Goal: Information Seeking & Learning: Compare options

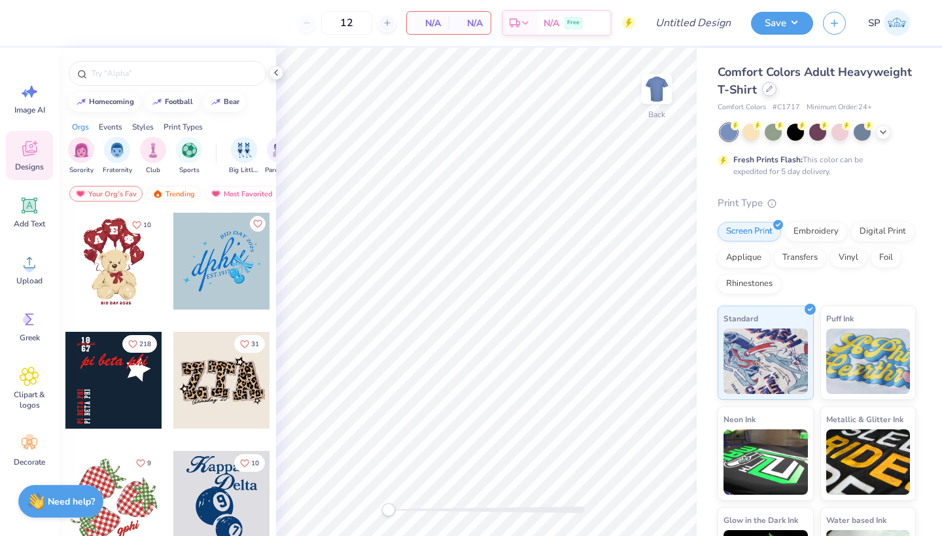
click at [766, 94] on div at bounding box center [769, 89] width 14 height 14
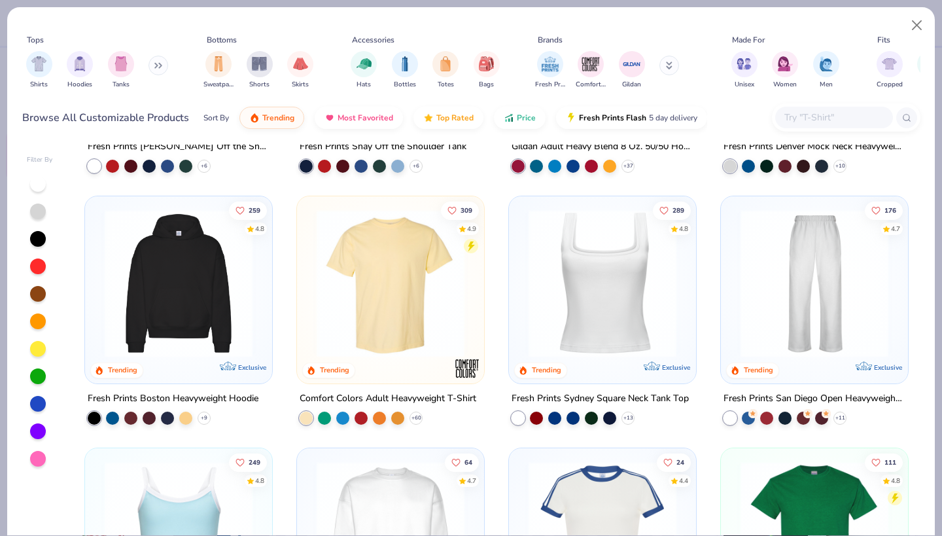
scroll to position [211, 0]
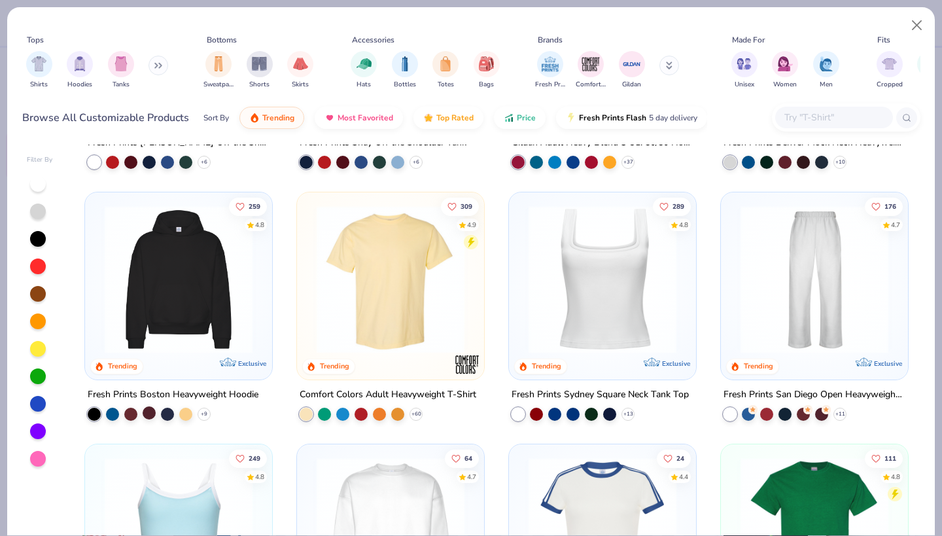
click at [147, 410] on div at bounding box center [149, 411] width 13 height 13
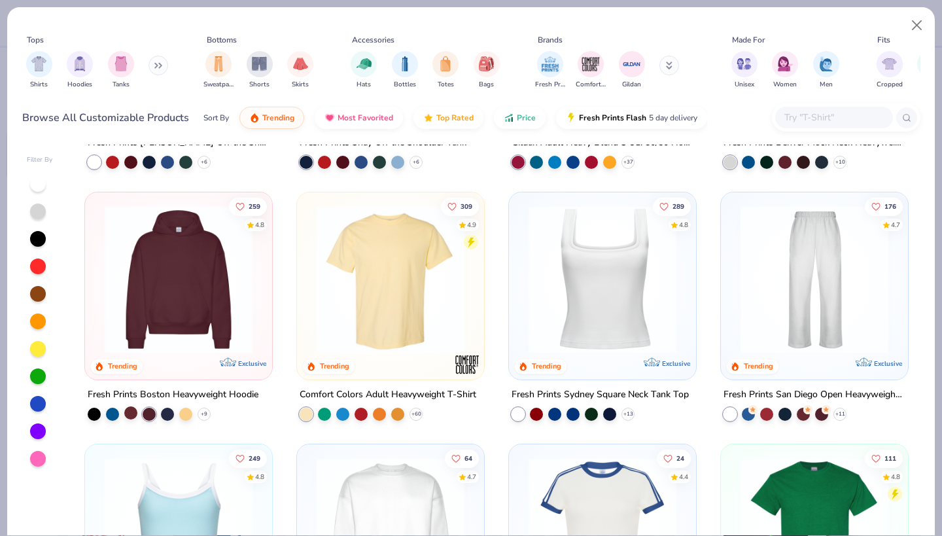
click at [131, 414] on div at bounding box center [130, 411] width 13 height 13
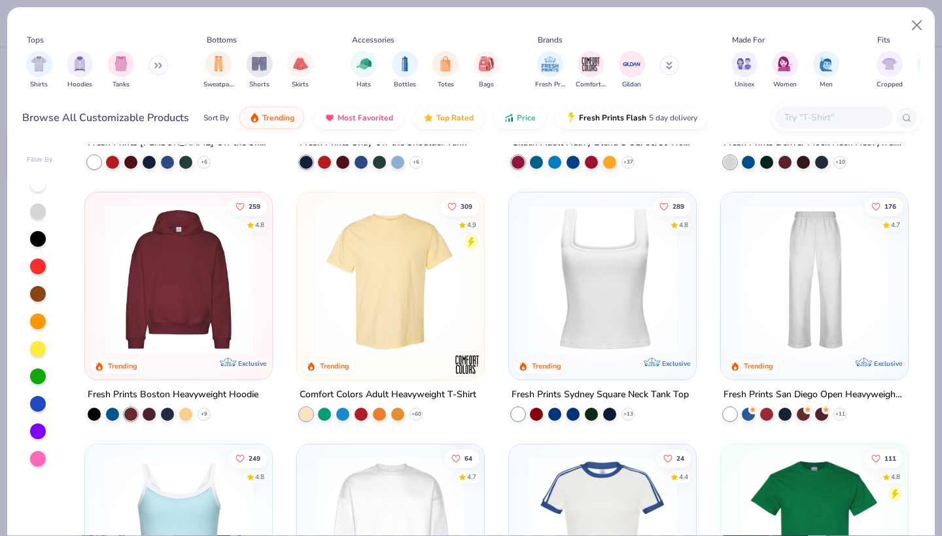
click at [197, 294] on img at bounding box center [178, 279] width 161 height 148
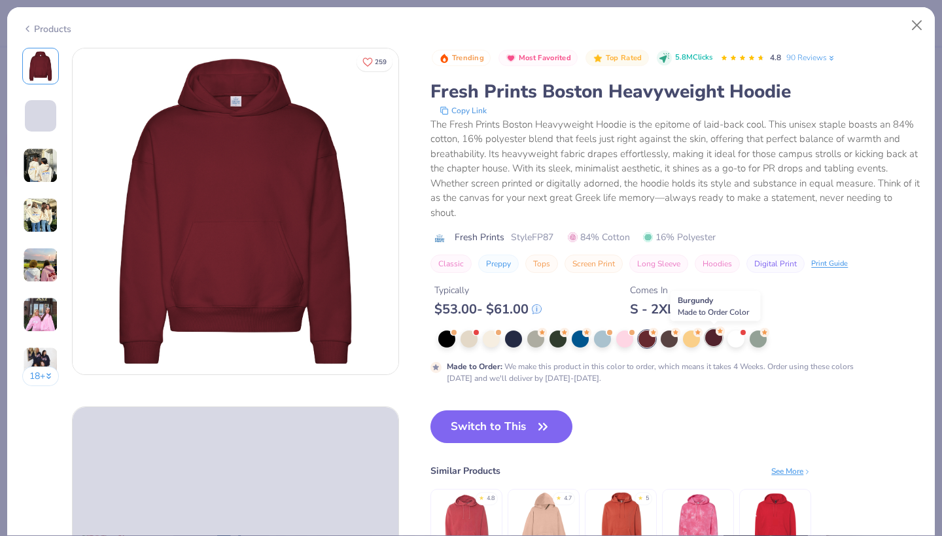
click at [718, 333] on circle at bounding box center [719, 330] width 9 height 9
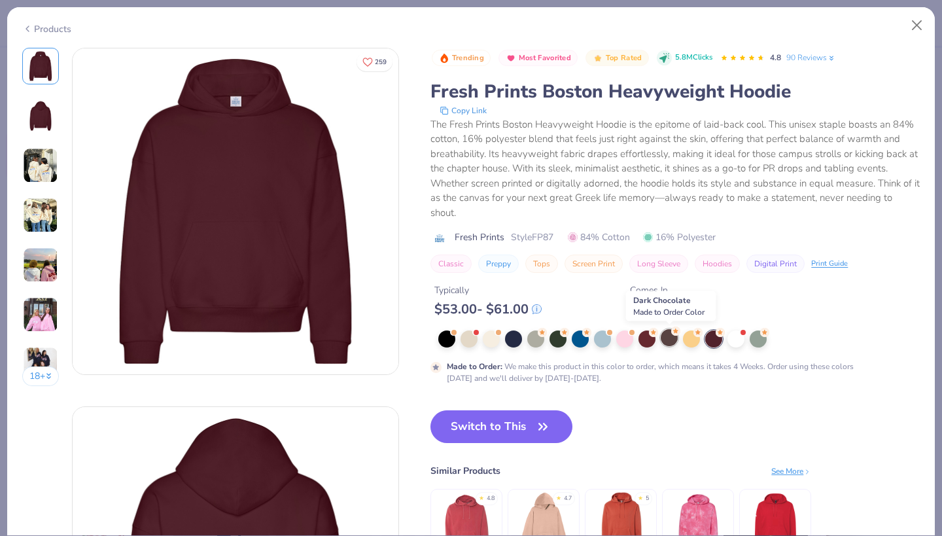
click at [670, 339] on div at bounding box center [668, 337] width 17 height 17
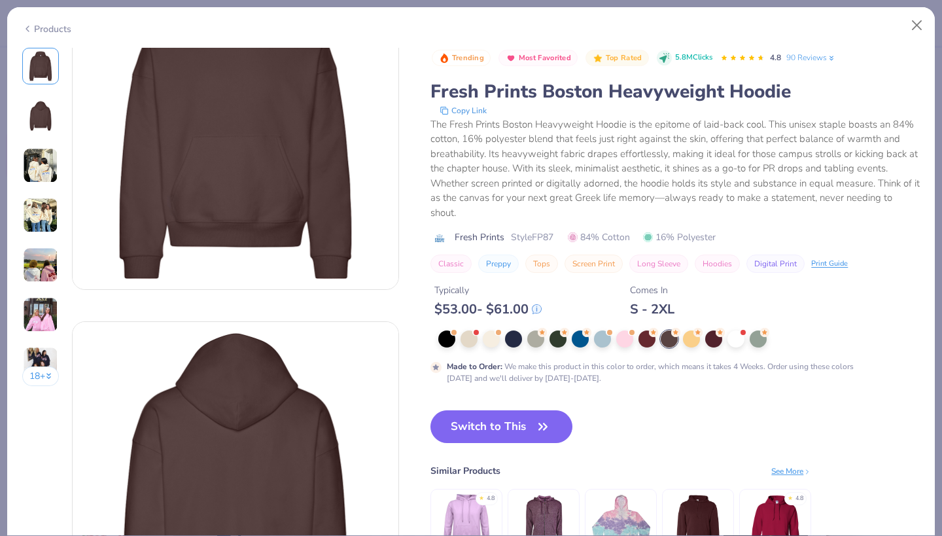
scroll to position [86, 0]
click at [48, 169] on img at bounding box center [40, 165] width 35 height 35
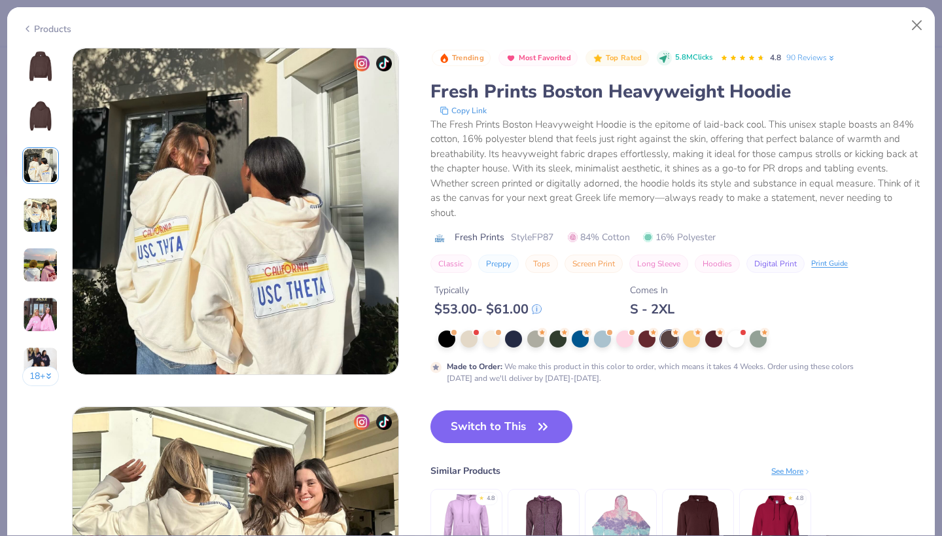
click at [46, 217] on img at bounding box center [40, 214] width 35 height 35
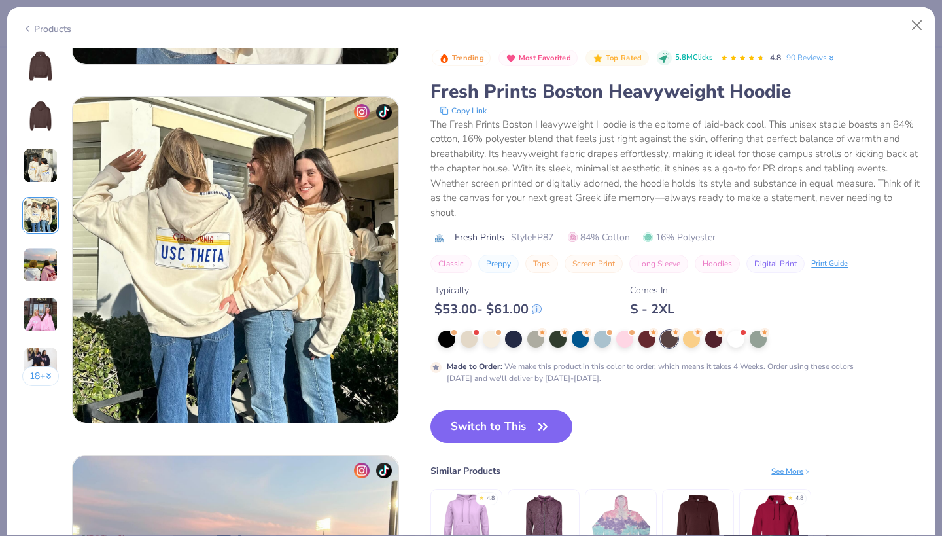
scroll to position [1075, 0]
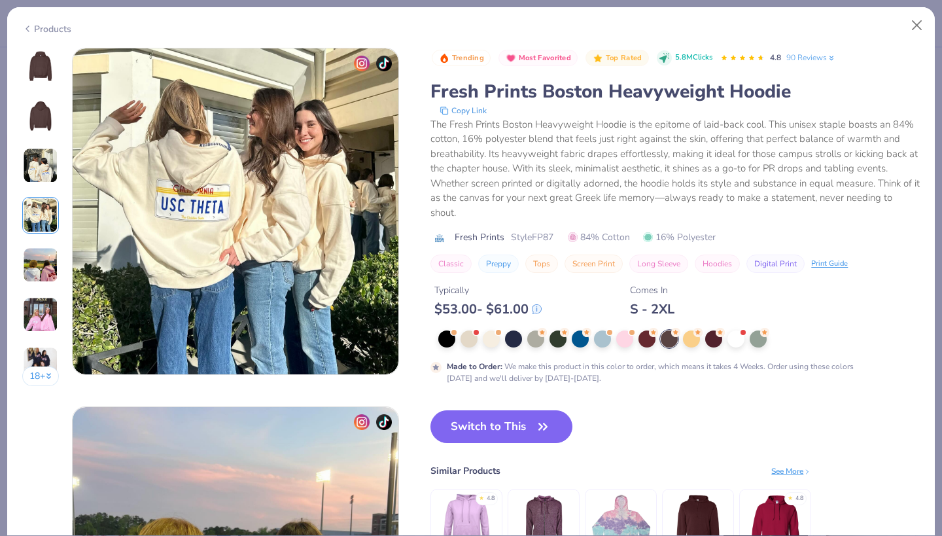
click at [41, 252] on img at bounding box center [40, 264] width 35 height 35
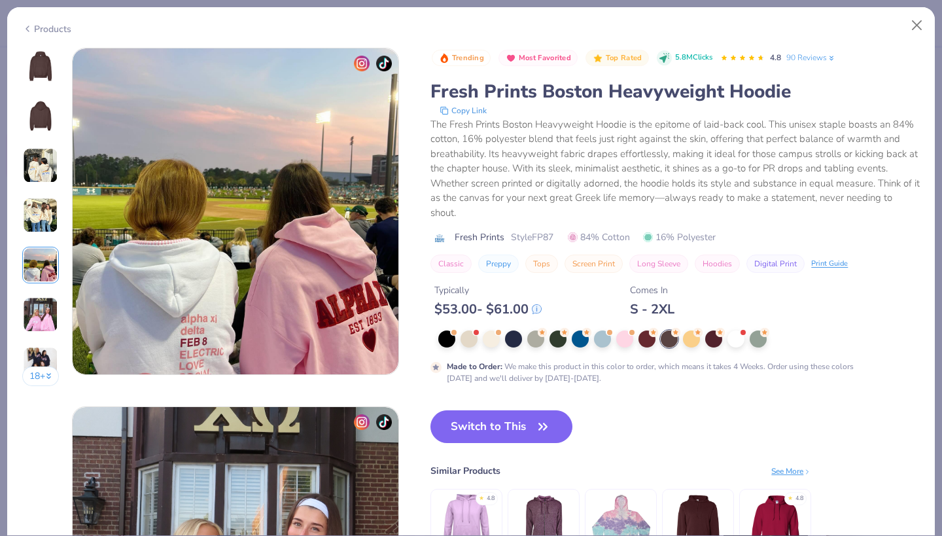
click at [42, 309] on img at bounding box center [40, 314] width 35 height 35
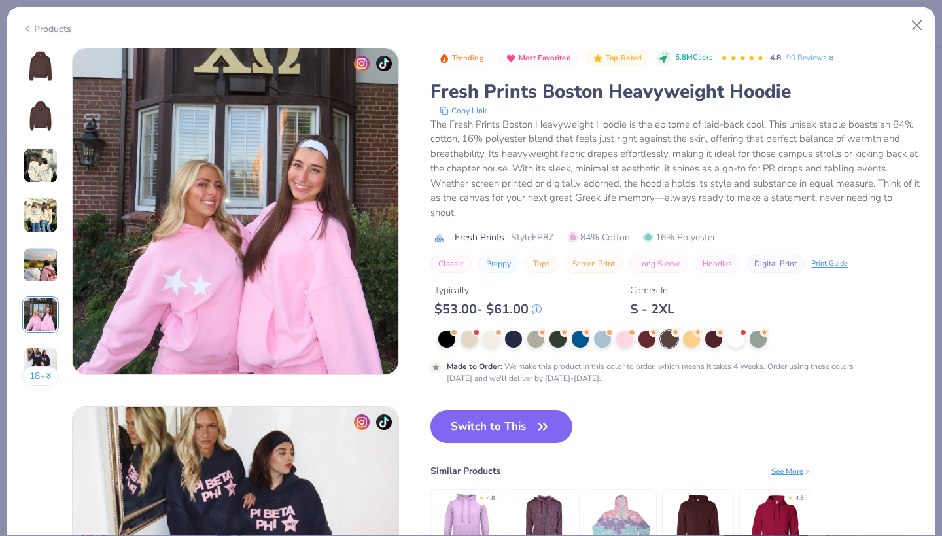
click at [42, 71] on img at bounding box center [40, 65] width 31 height 31
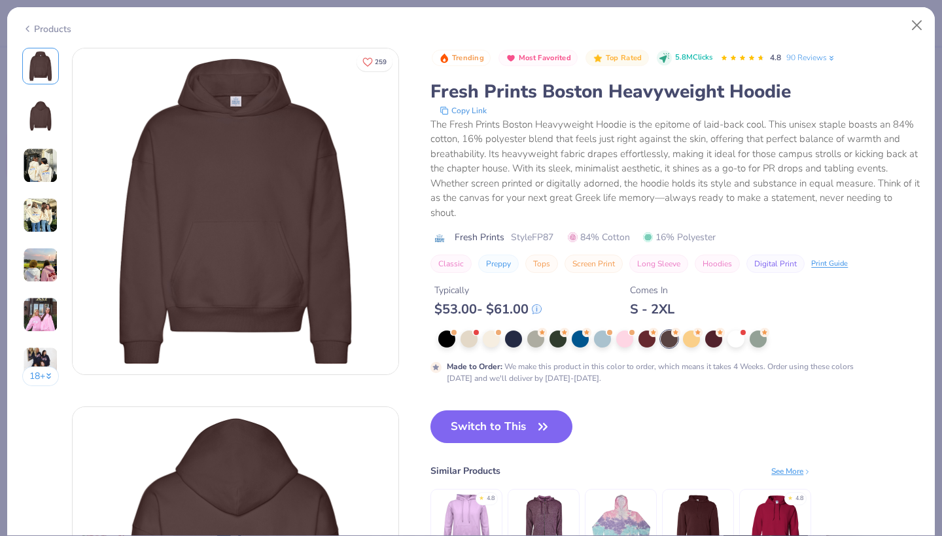
click at [199, 18] on div "Products" at bounding box center [470, 24] width 927 height 34
click at [915, 25] on button "Close" at bounding box center [916, 25] width 25 height 25
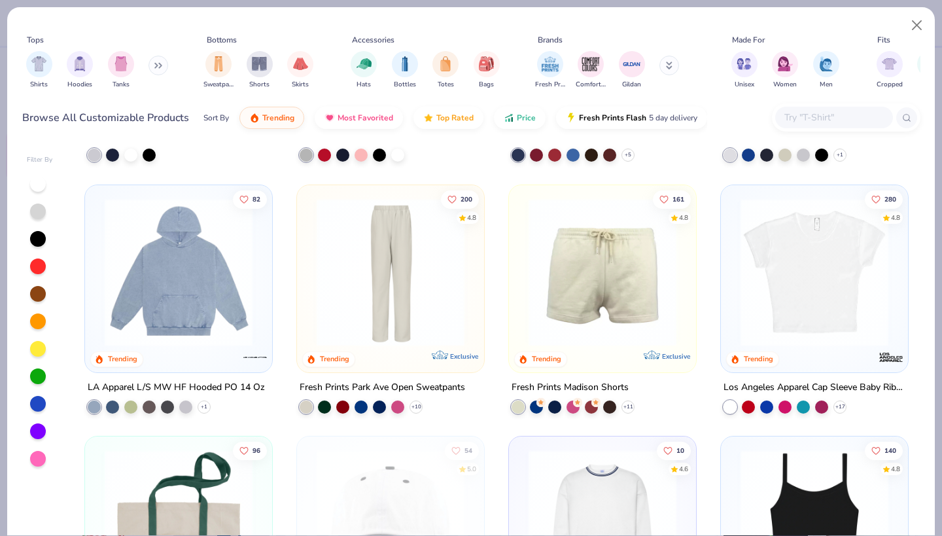
scroll to position [1465, 0]
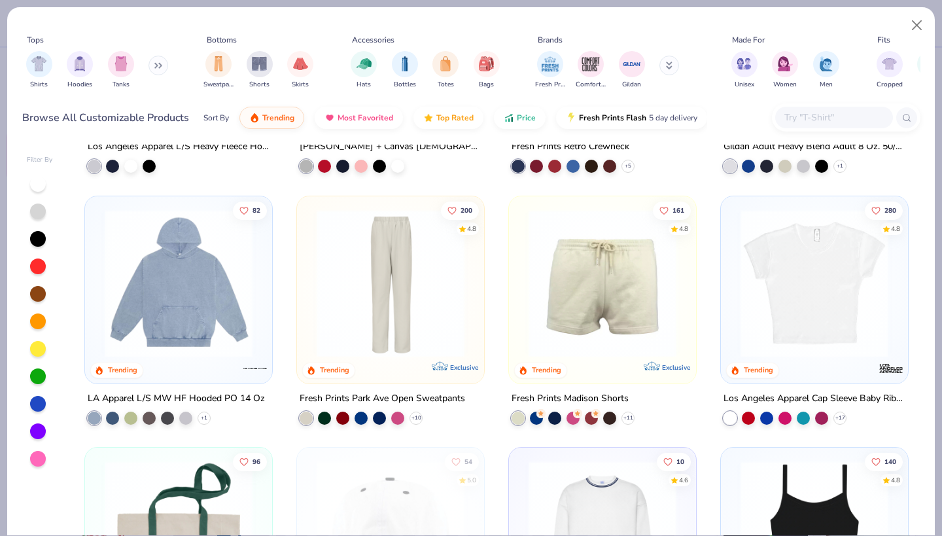
click at [176, 298] on img at bounding box center [178, 283] width 161 height 148
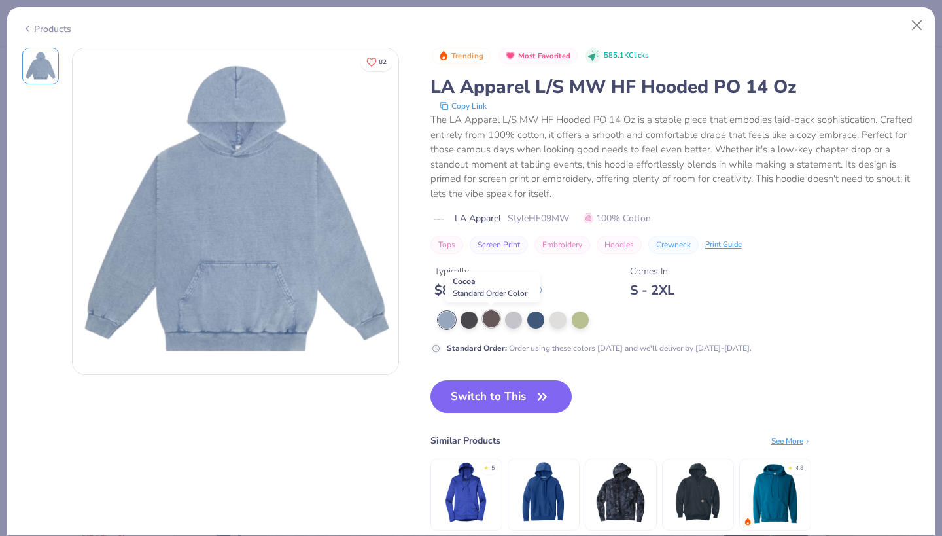
click at [491, 320] on div at bounding box center [491, 318] width 17 height 17
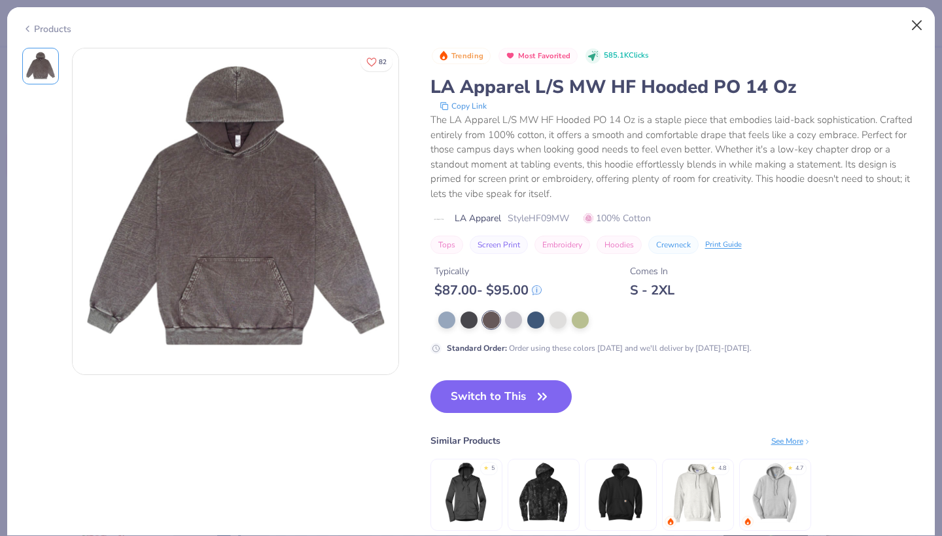
click at [922, 29] on button "Close" at bounding box center [916, 25] width 25 height 25
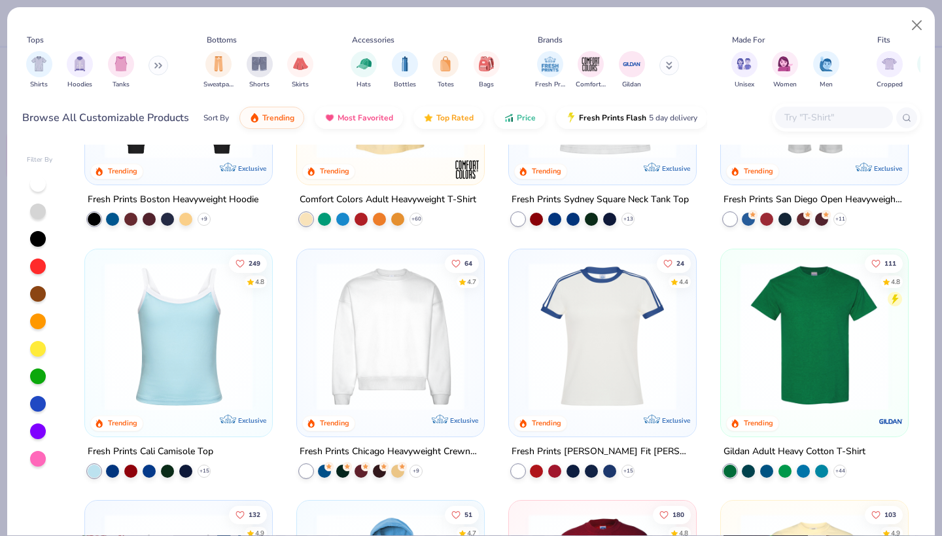
scroll to position [409, 0]
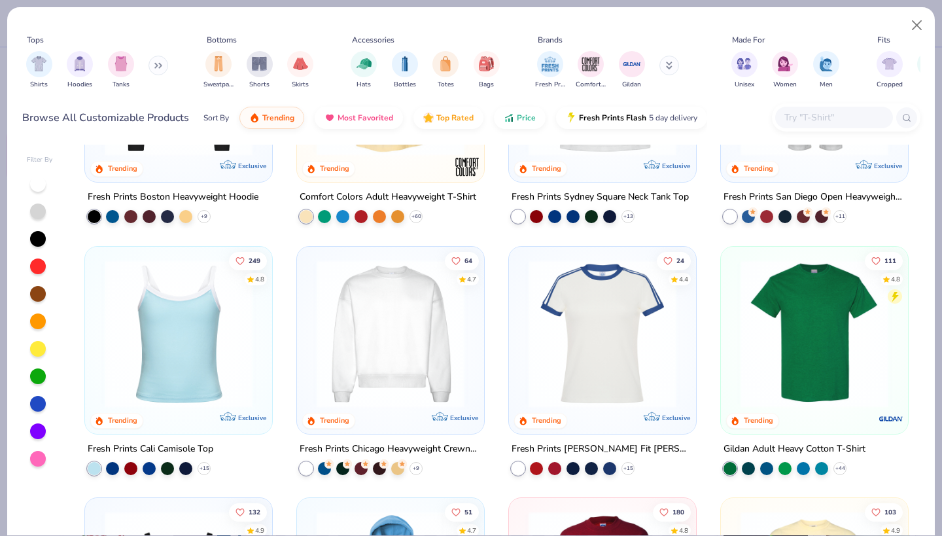
click at [411, 357] on img at bounding box center [390, 333] width 161 height 148
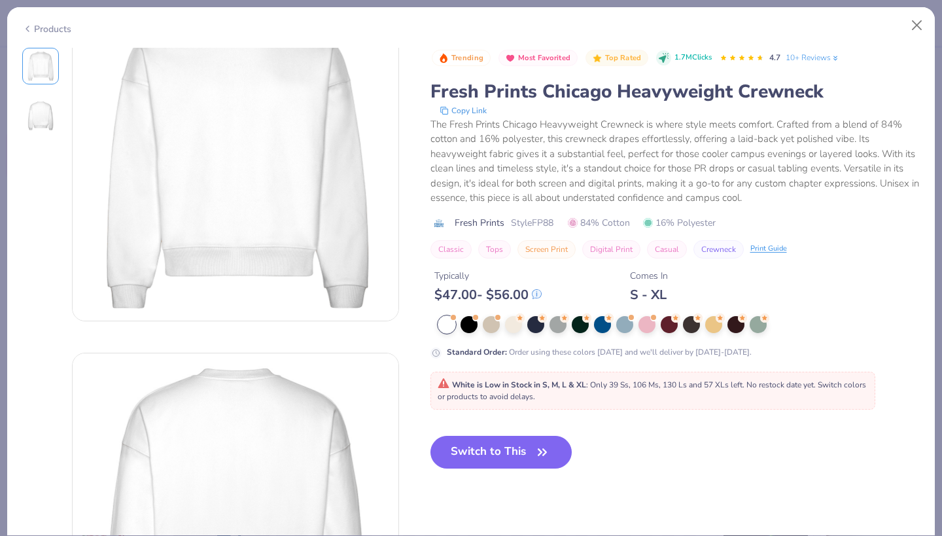
scroll to position [55, 0]
click at [519, 322] on div at bounding box center [513, 323] width 17 height 17
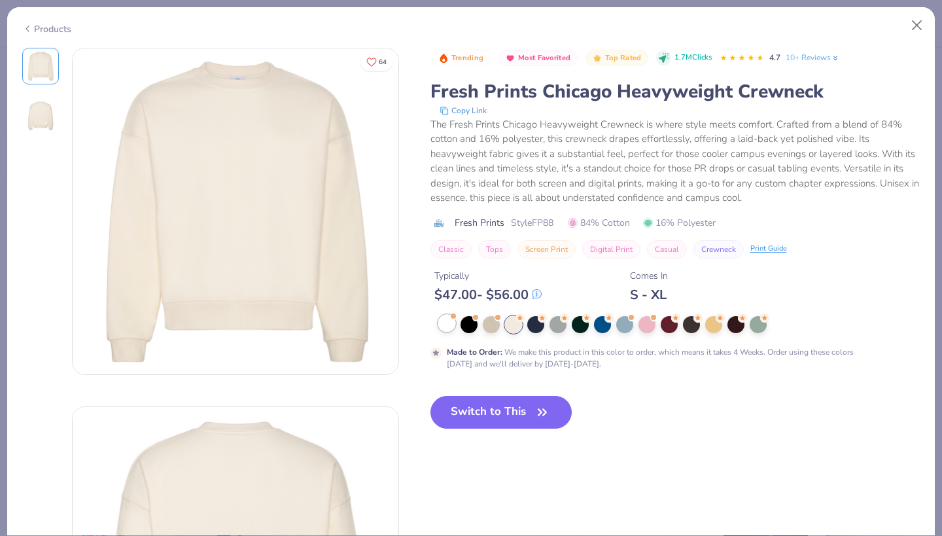
click at [445, 318] on div at bounding box center [446, 323] width 17 height 17
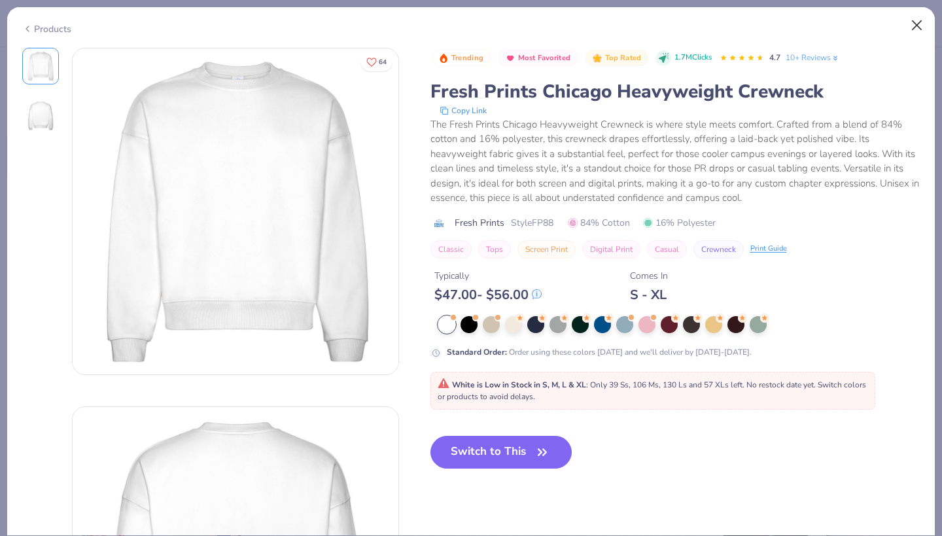
click at [923, 26] on button "Close" at bounding box center [916, 25] width 25 height 25
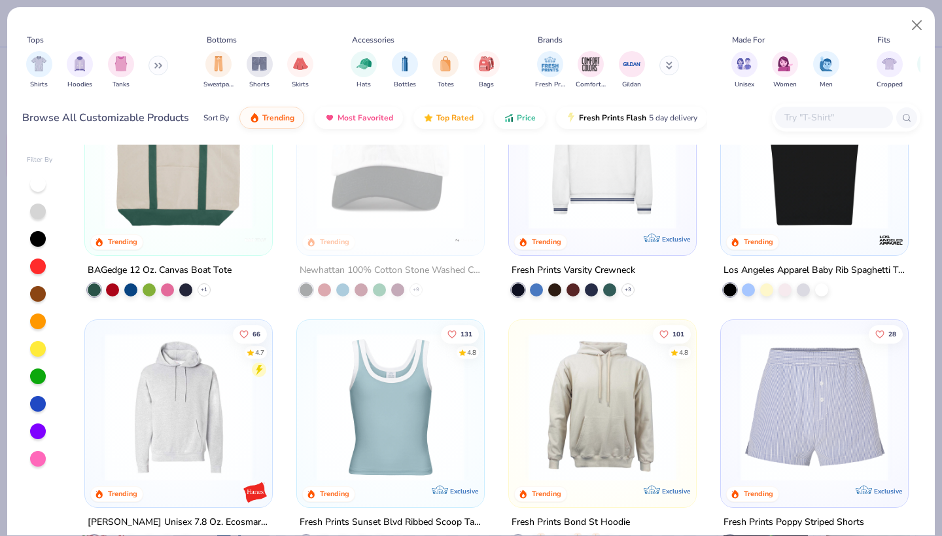
scroll to position [1850, 0]
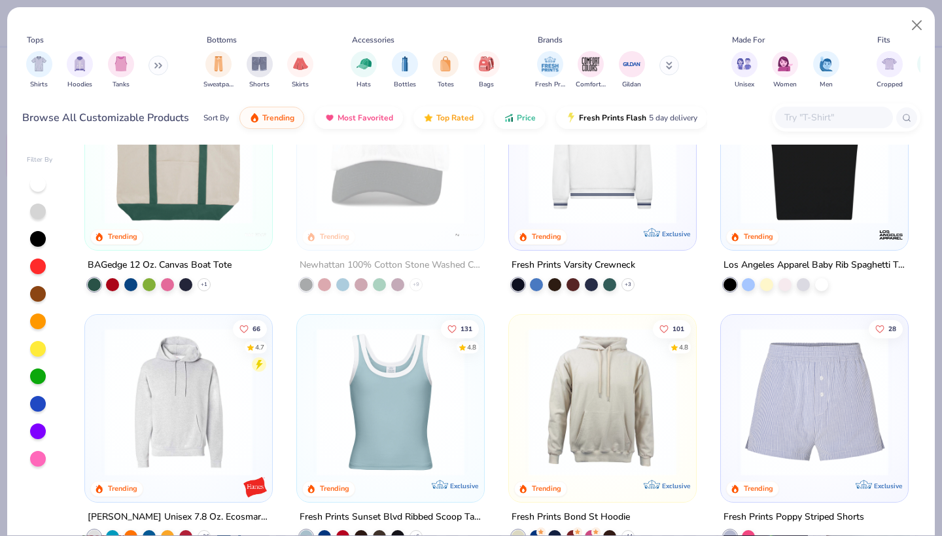
click at [617, 192] on img at bounding box center [602, 150] width 161 height 148
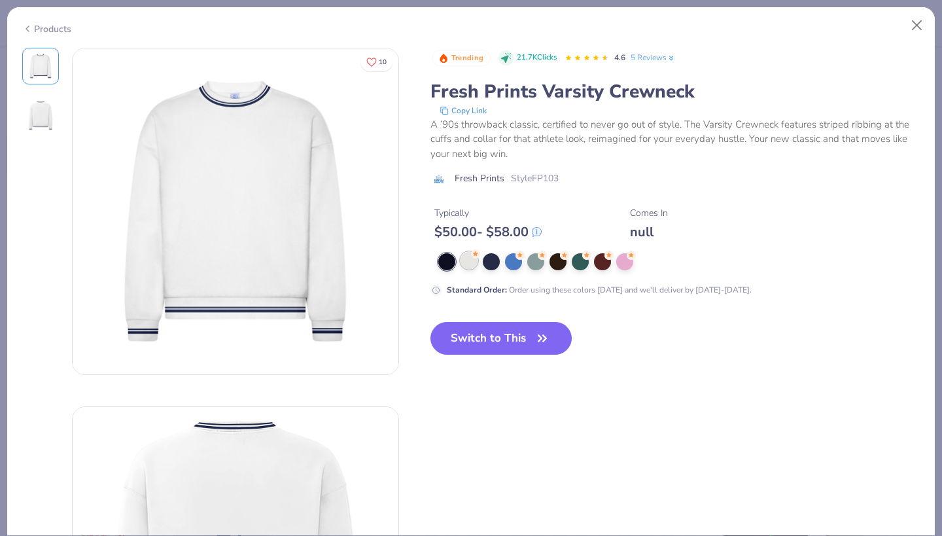
click at [464, 262] on div at bounding box center [468, 260] width 17 height 17
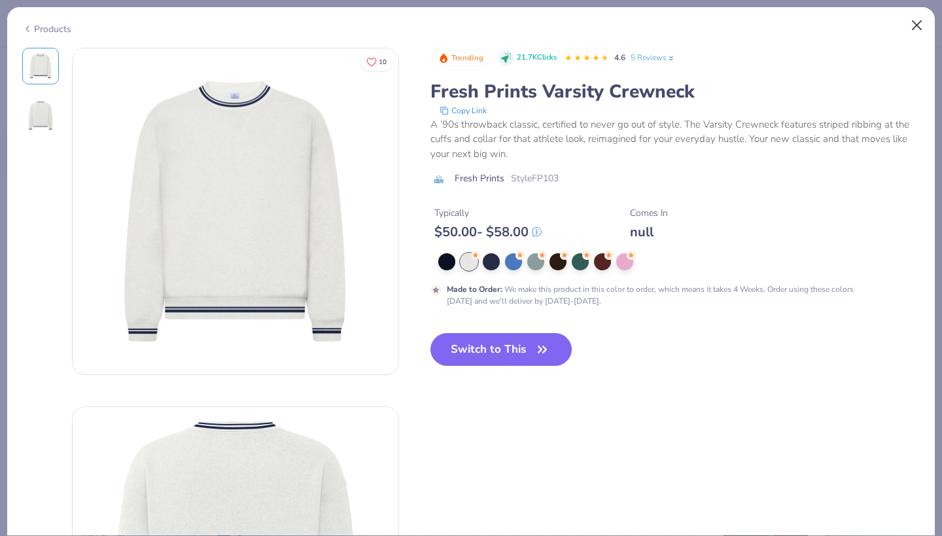
click at [916, 24] on button "Close" at bounding box center [916, 25] width 25 height 25
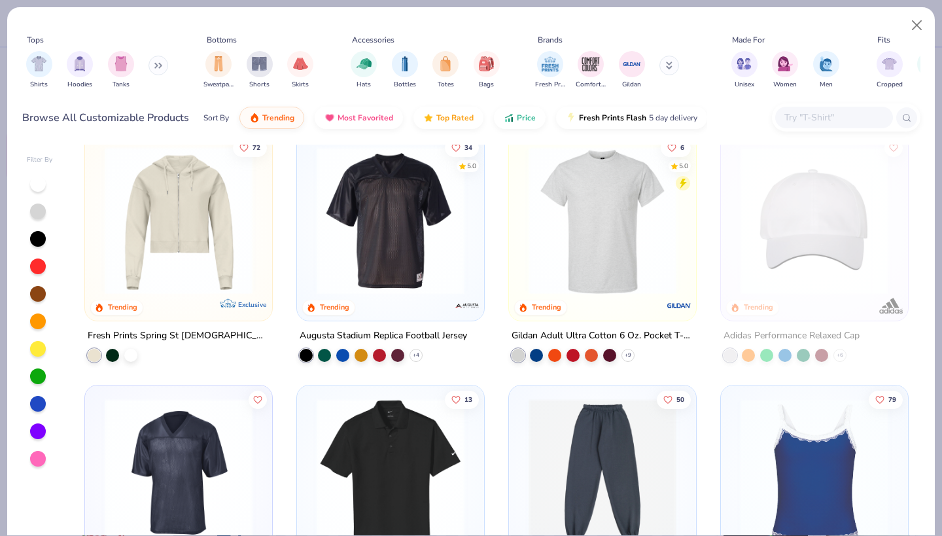
scroll to position [4034, 0]
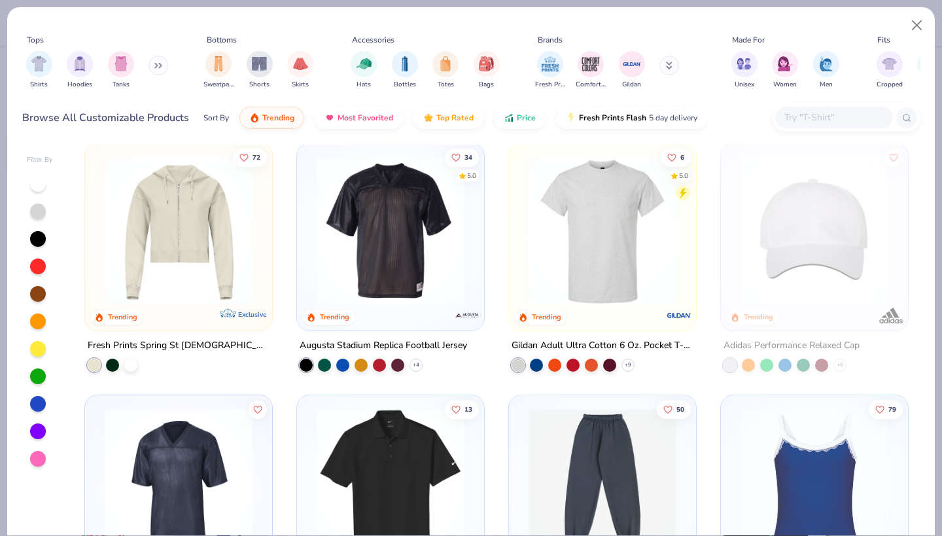
click at [429, 284] on img at bounding box center [390, 230] width 161 height 148
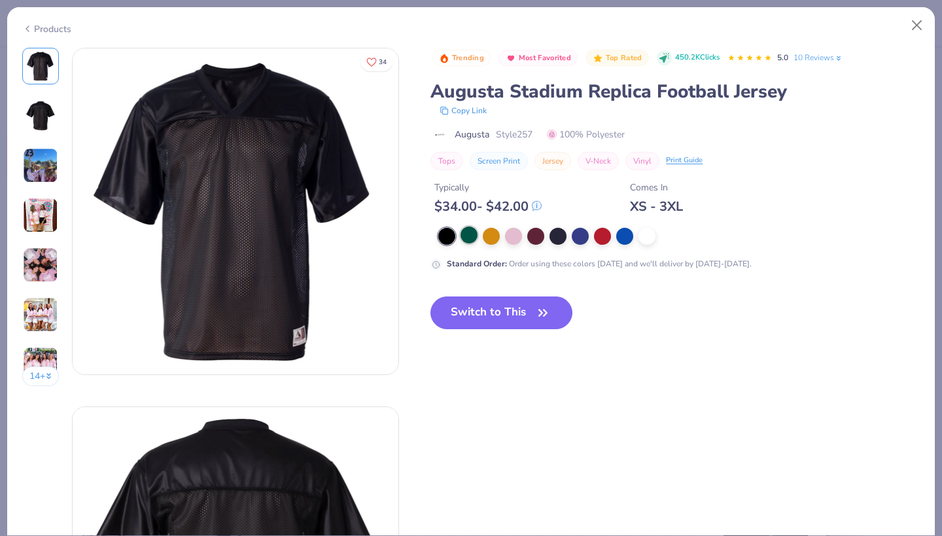
click at [468, 237] on div at bounding box center [468, 234] width 17 height 17
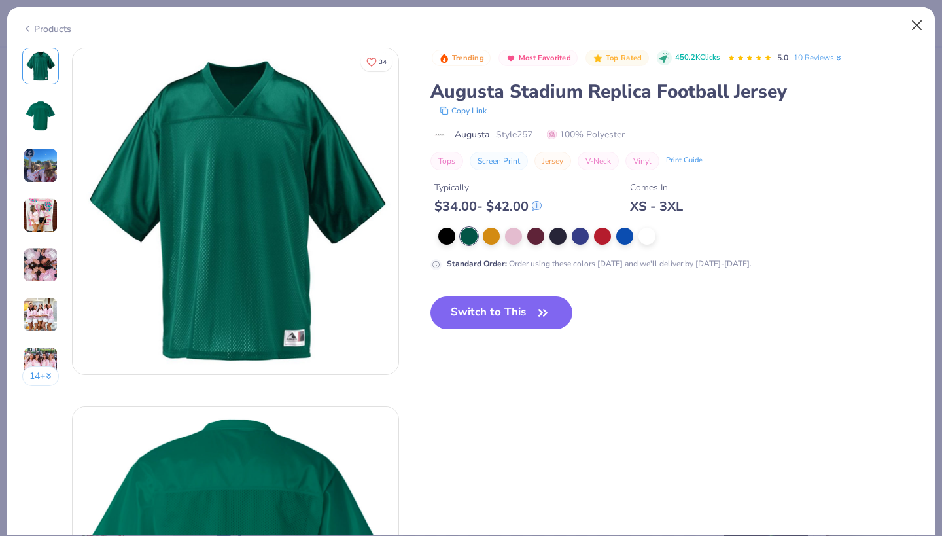
click at [915, 21] on button "Close" at bounding box center [916, 25] width 25 height 25
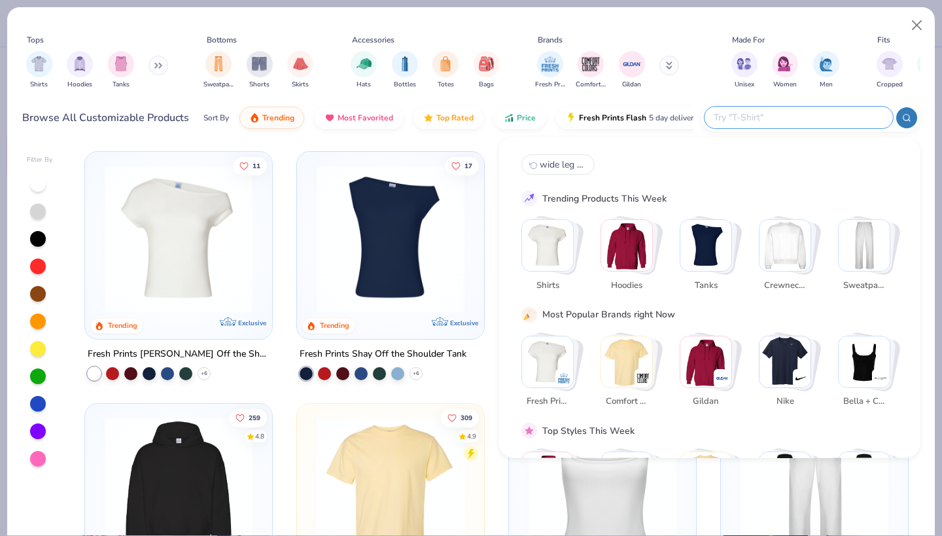
click at [826, 119] on input "text" at bounding box center [797, 117] width 171 height 15
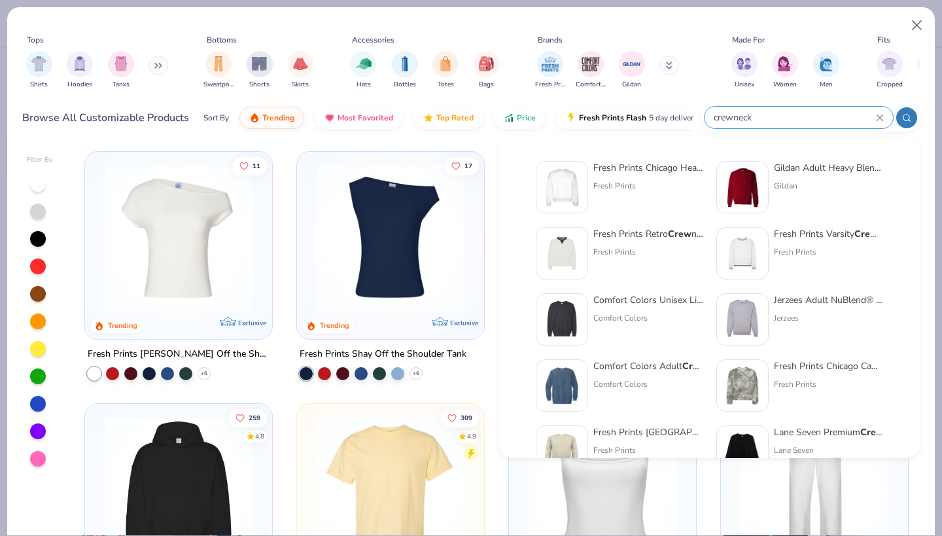
type input "crewneck"
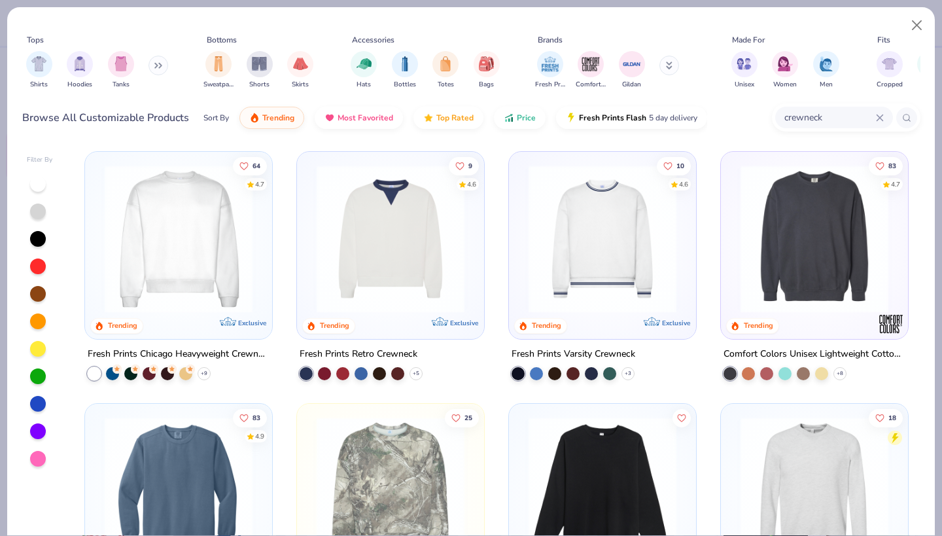
click at [857, 258] on img at bounding box center [814, 239] width 161 height 148
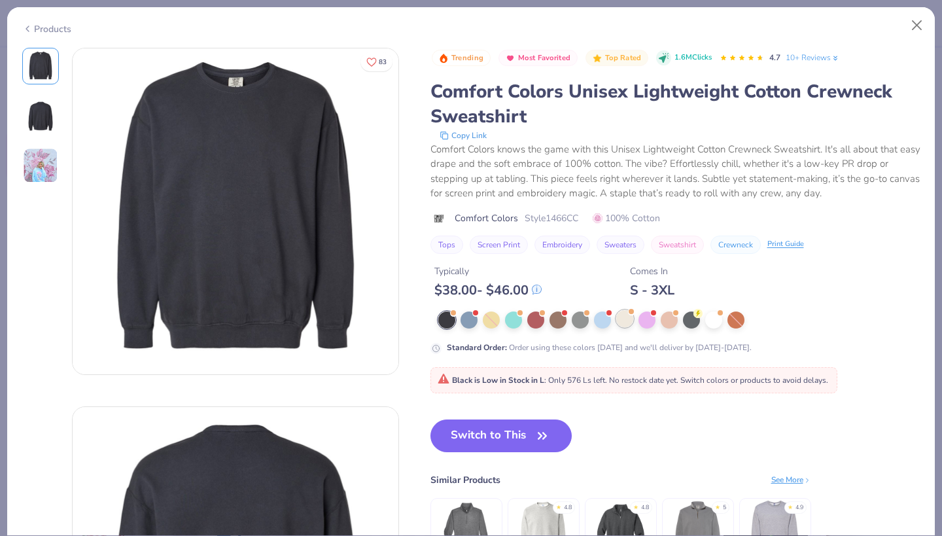
click at [629, 322] on div at bounding box center [624, 318] width 17 height 17
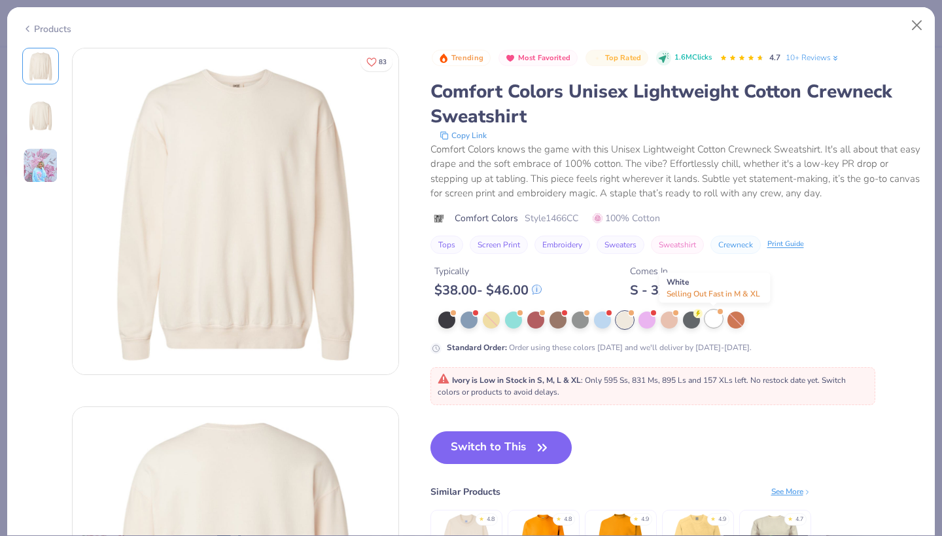
click at [717, 326] on div at bounding box center [713, 318] width 17 height 17
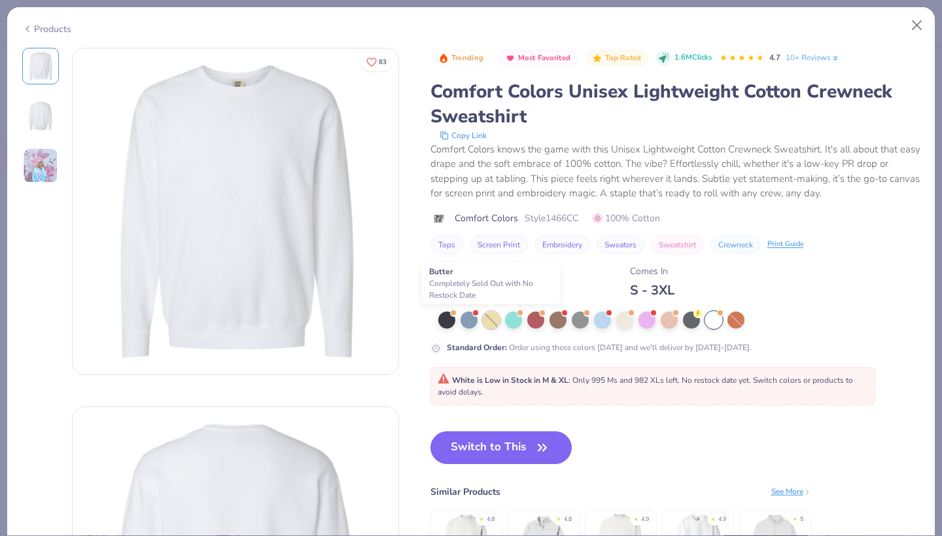
click at [495, 320] on div at bounding box center [491, 319] width 17 height 17
click at [624, 320] on div at bounding box center [624, 318] width 17 height 17
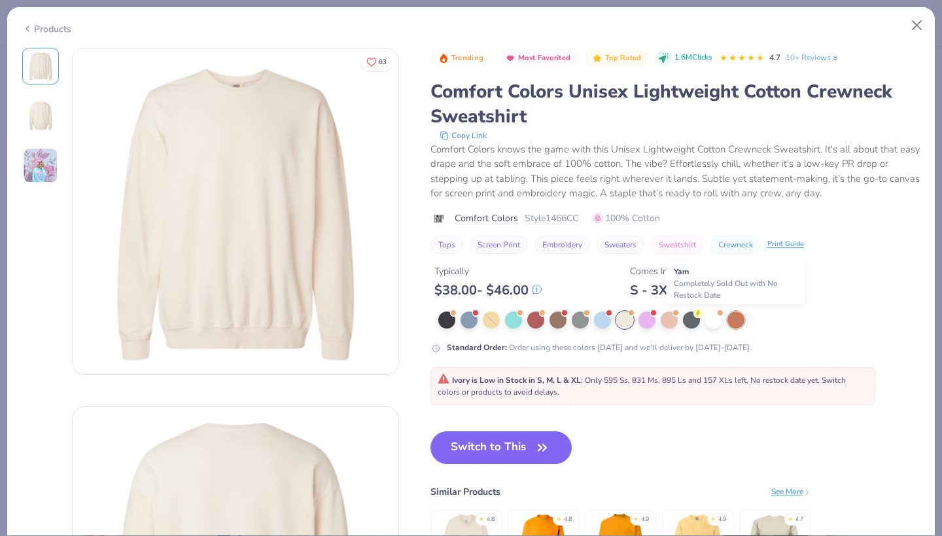
click at [736, 320] on div at bounding box center [735, 319] width 17 height 17
click at [716, 320] on div at bounding box center [713, 318] width 17 height 17
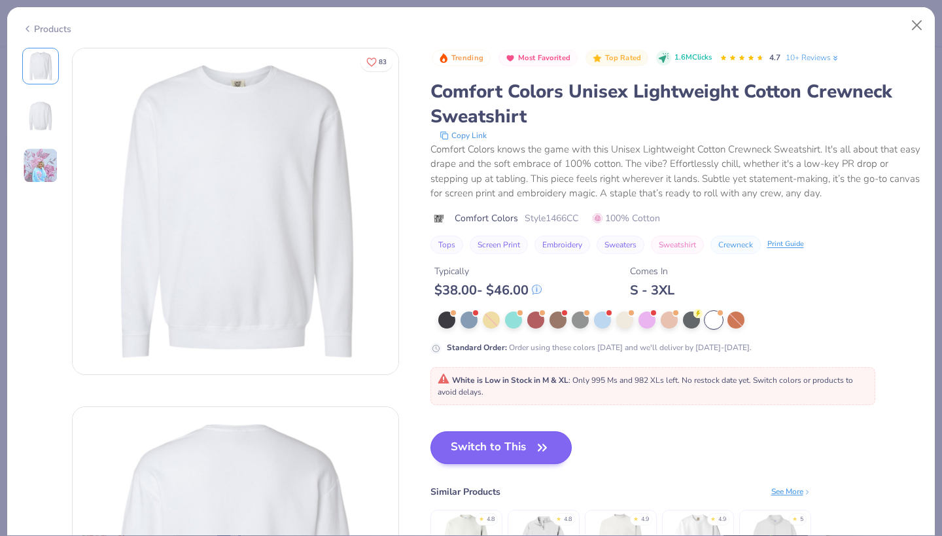
click at [536, 441] on icon "button" at bounding box center [542, 447] width 18 height 18
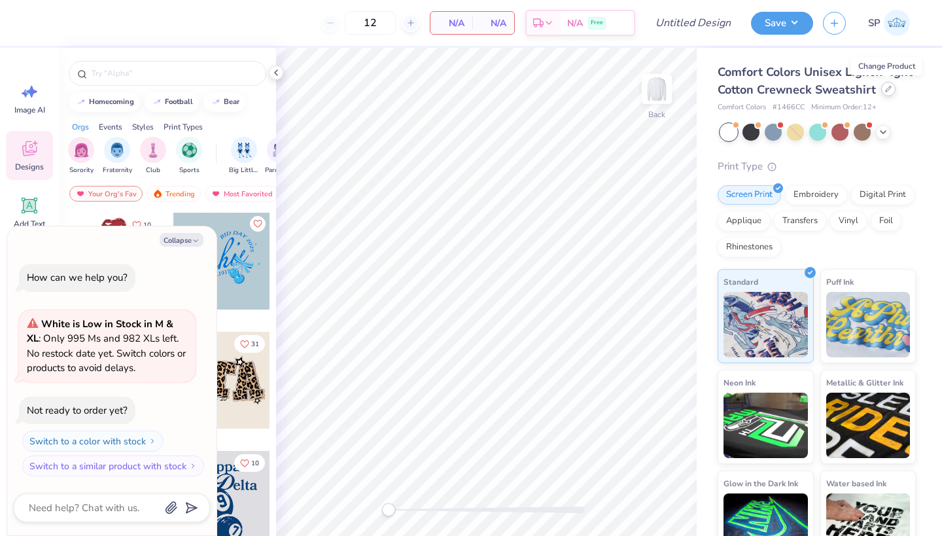
click at [888, 91] on icon at bounding box center [888, 89] width 7 height 7
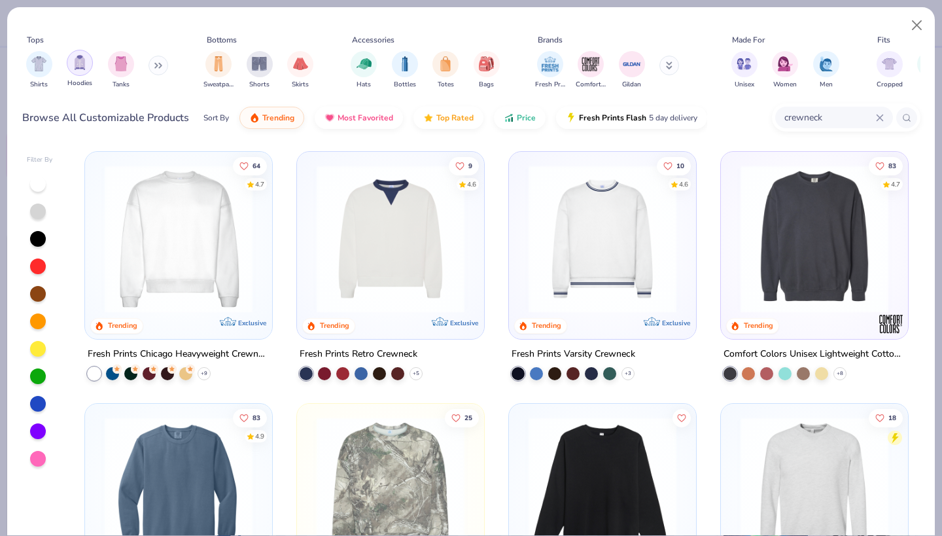
click at [72, 67] on div "filter for Hoodies" at bounding box center [80, 63] width 26 height 26
type textarea "x"
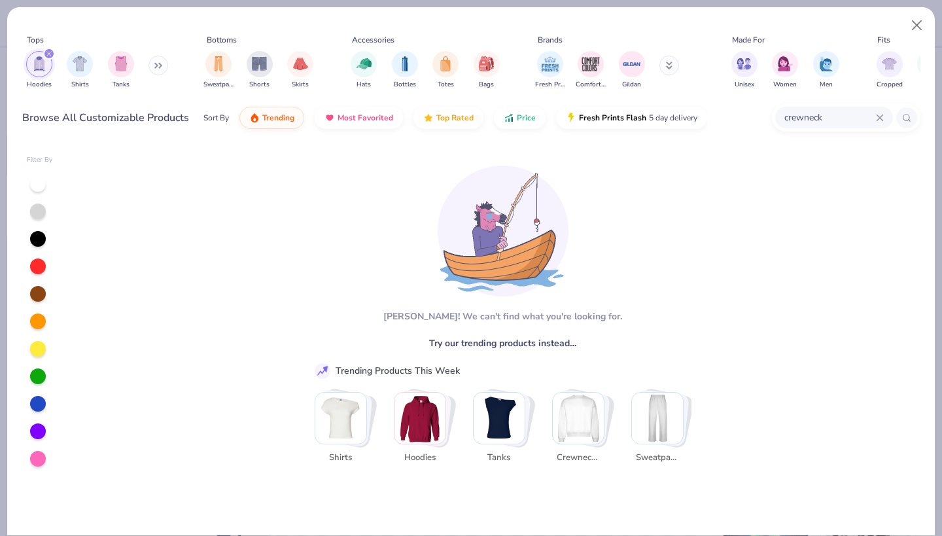
click at [875, 114] on div "crewneck" at bounding box center [834, 118] width 118 height 22
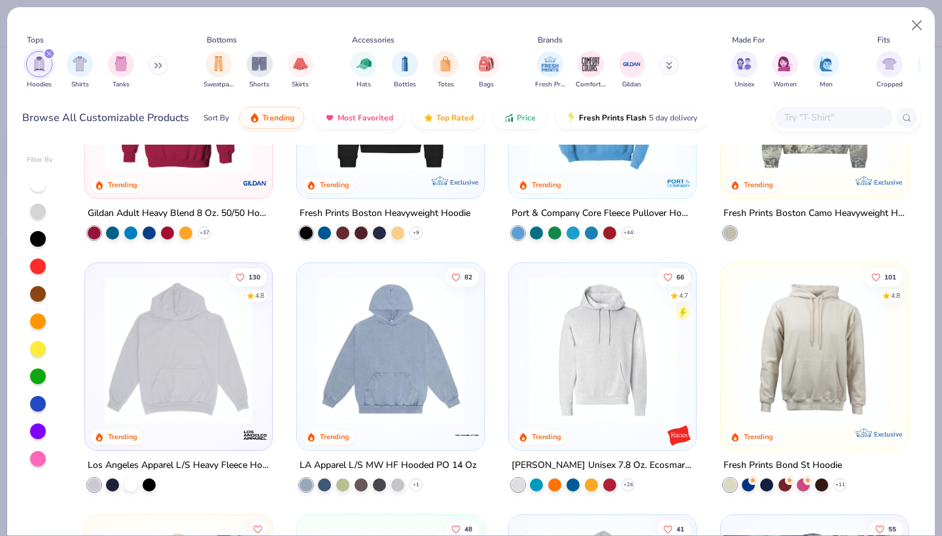
scroll to position [143, 0]
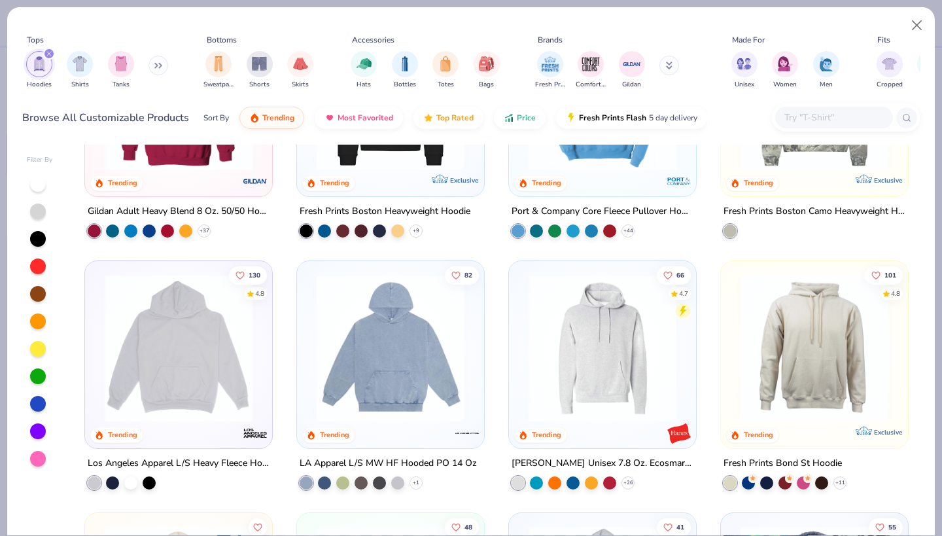
click at [199, 323] on img at bounding box center [178, 348] width 161 height 148
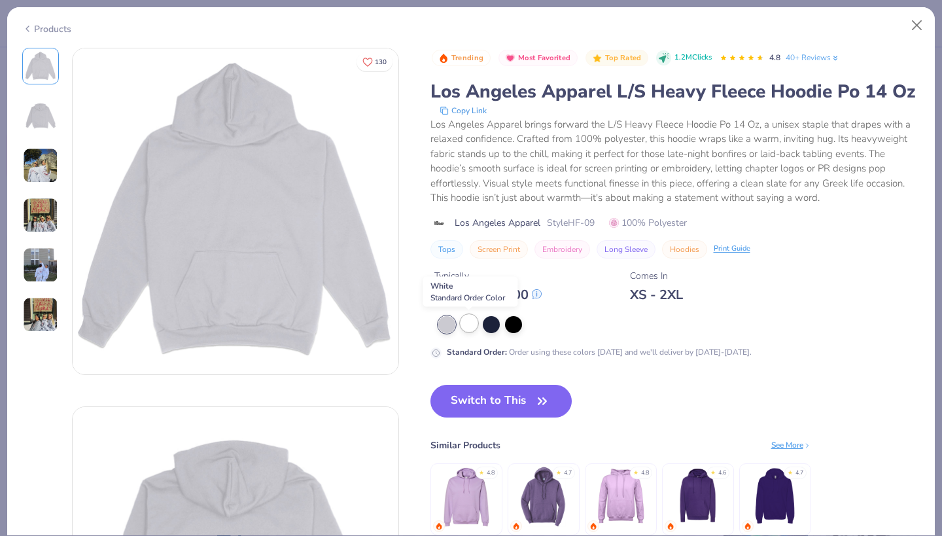
click at [466, 322] on div at bounding box center [468, 323] width 17 height 17
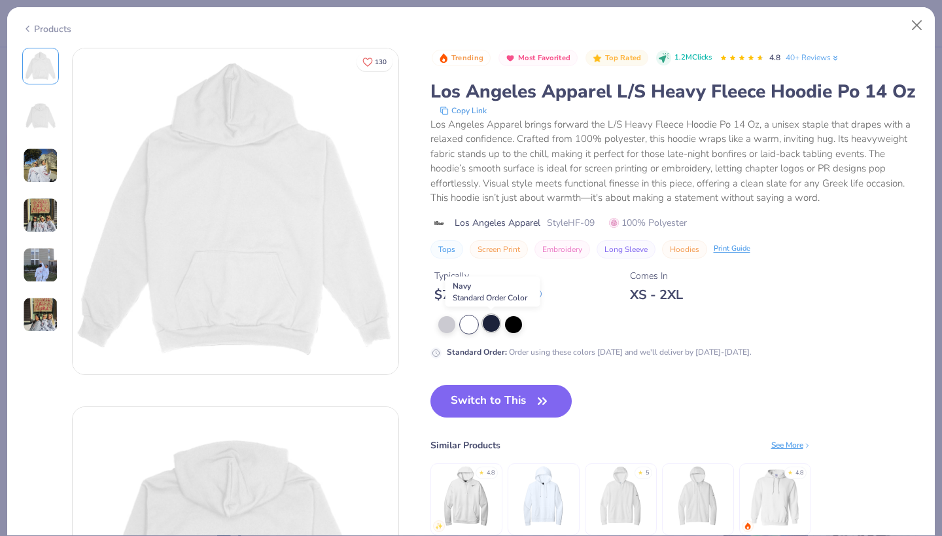
click at [492, 318] on div at bounding box center [491, 323] width 17 height 17
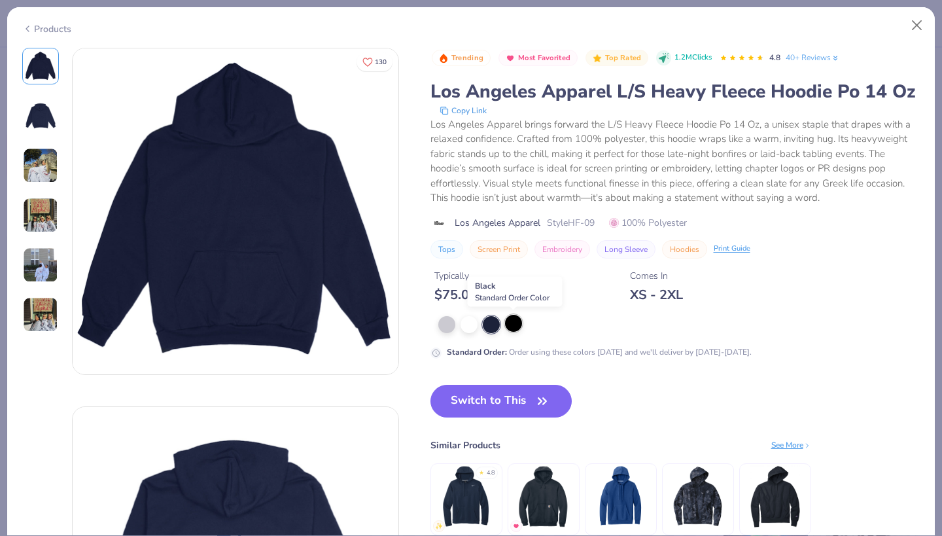
click at [520, 321] on div at bounding box center [513, 323] width 17 height 17
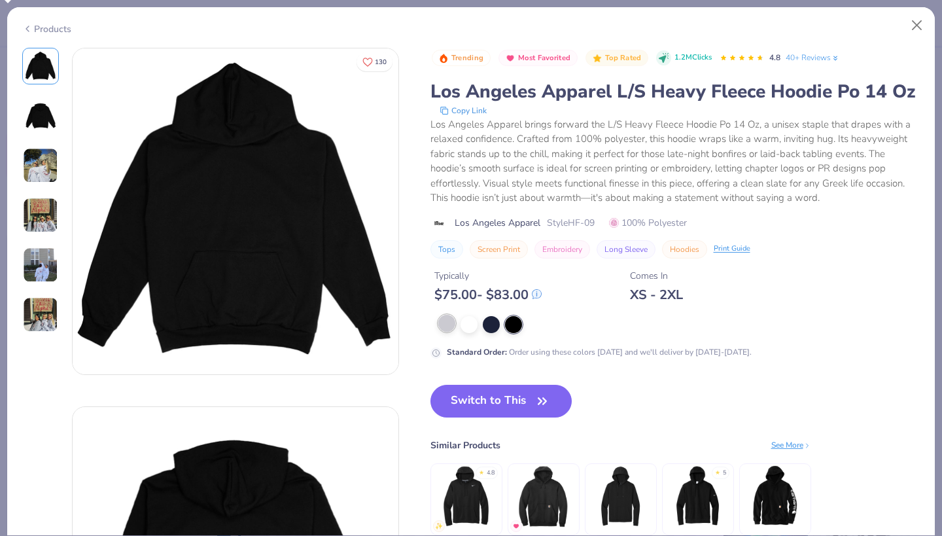
click at [447, 329] on div at bounding box center [446, 323] width 17 height 17
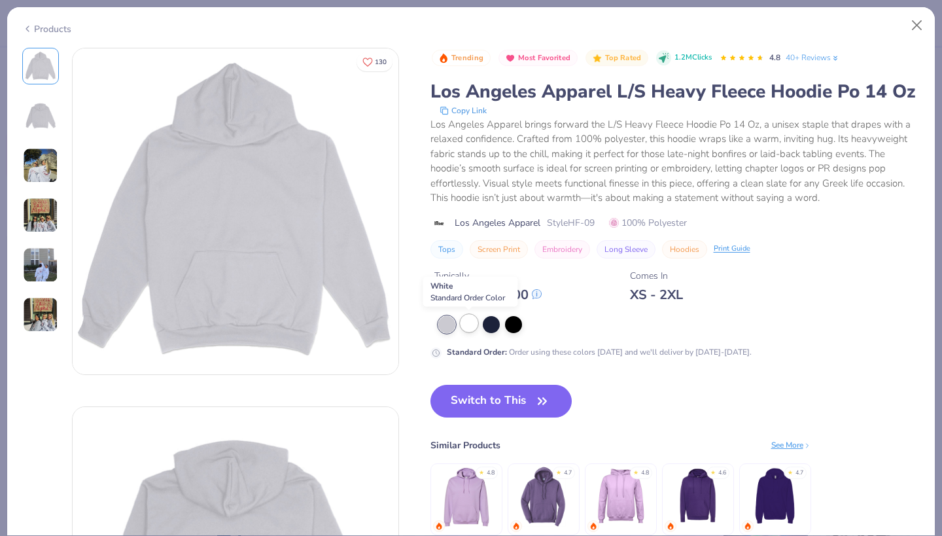
click at [465, 328] on div at bounding box center [468, 323] width 17 height 17
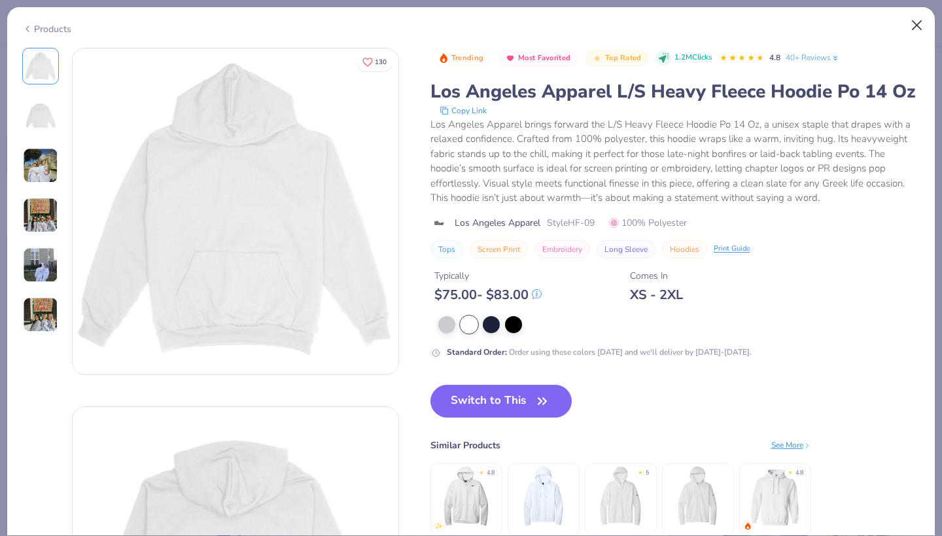
click at [917, 26] on button "Close" at bounding box center [916, 25] width 25 height 25
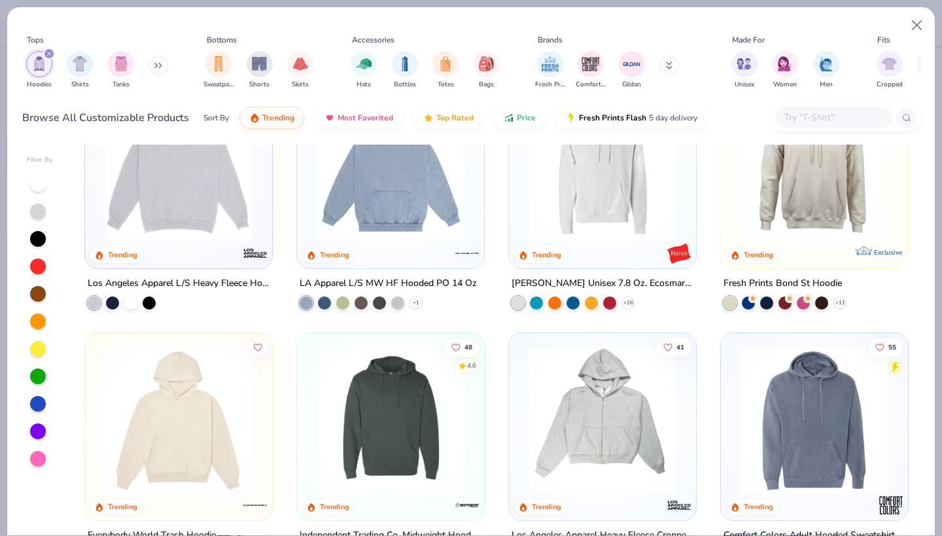
scroll to position [386, 0]
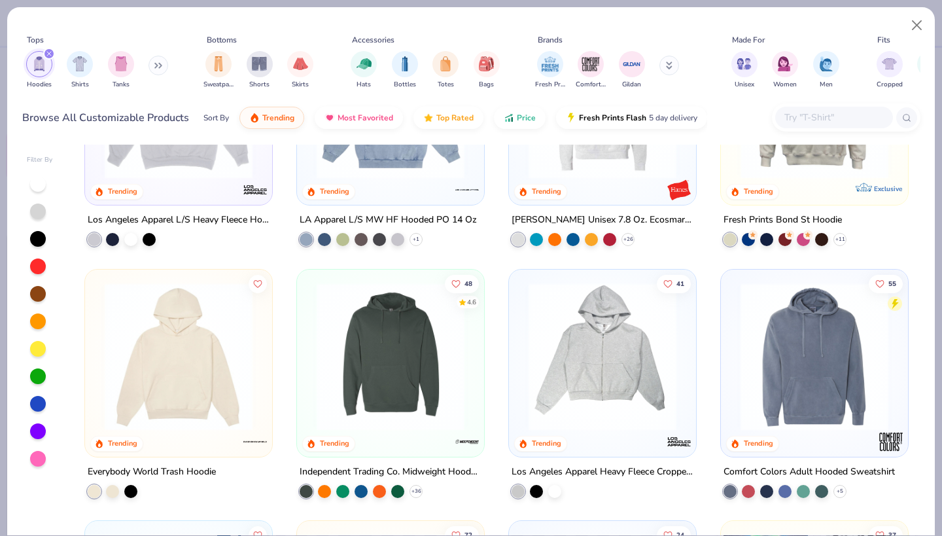
click at [207, 390] on img at bounding box center [178, 356] width 161 height 148
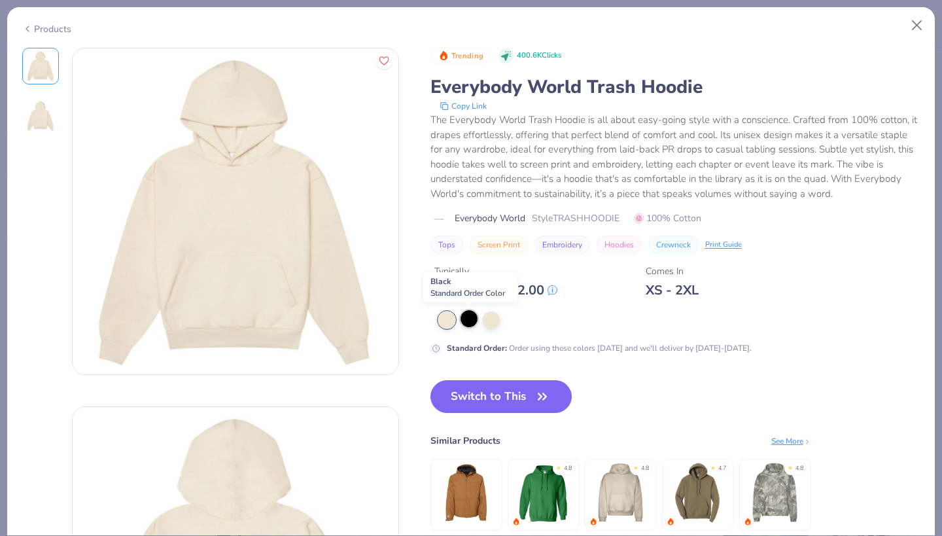
click at [473, 317] on div at bounding box center [468, 318] width 17 height 17
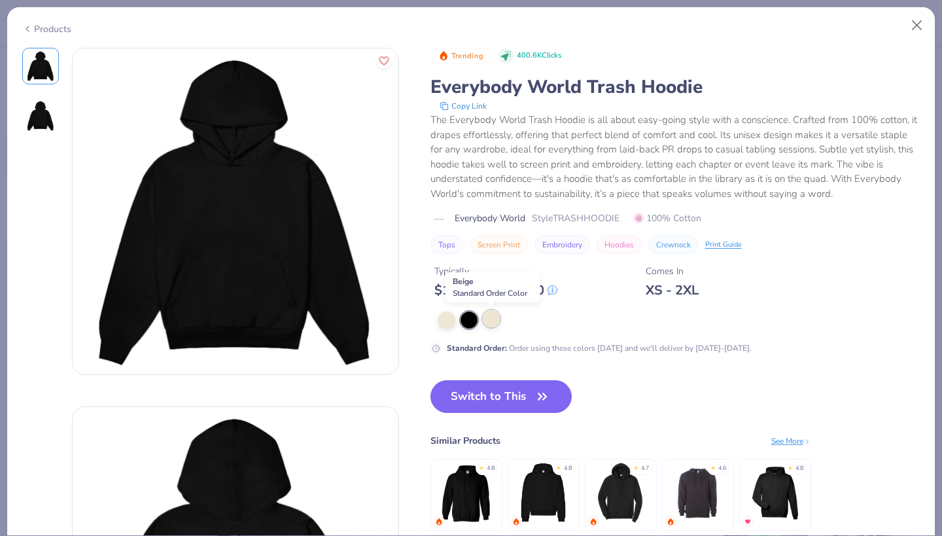
click at [490, 316] on div at bounding box center [491, 318] width 17 height 17
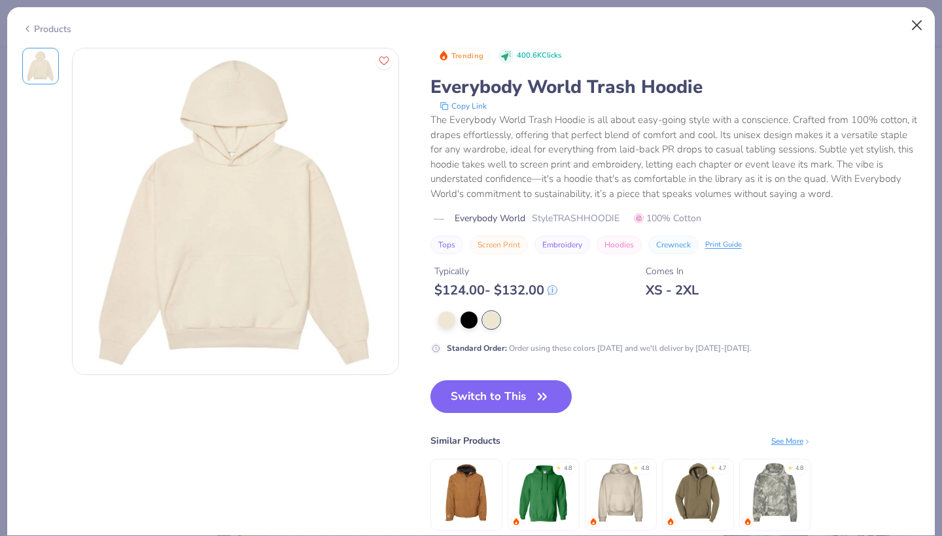
click at [914, 27] on button "Close" at bounding box center [916, 25] width 25 height 25
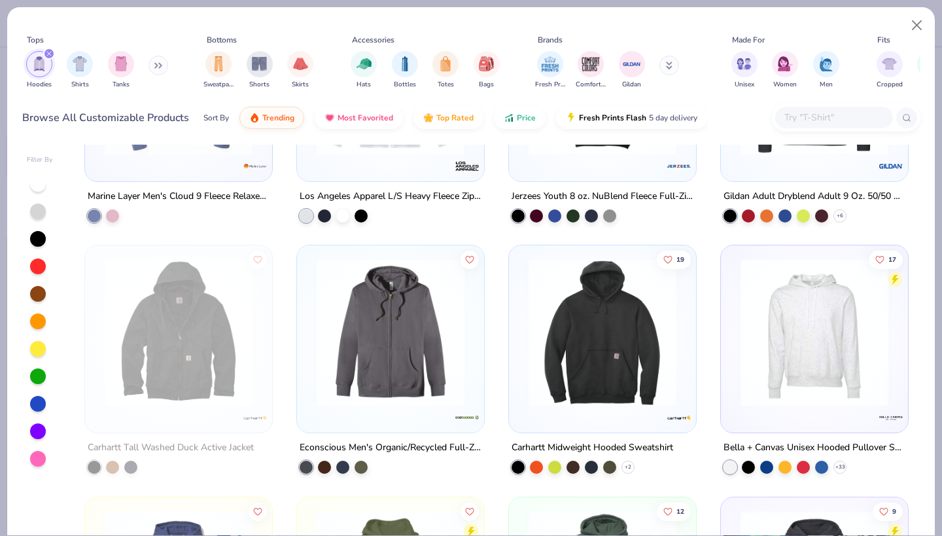
scroll to position [1672, 0]
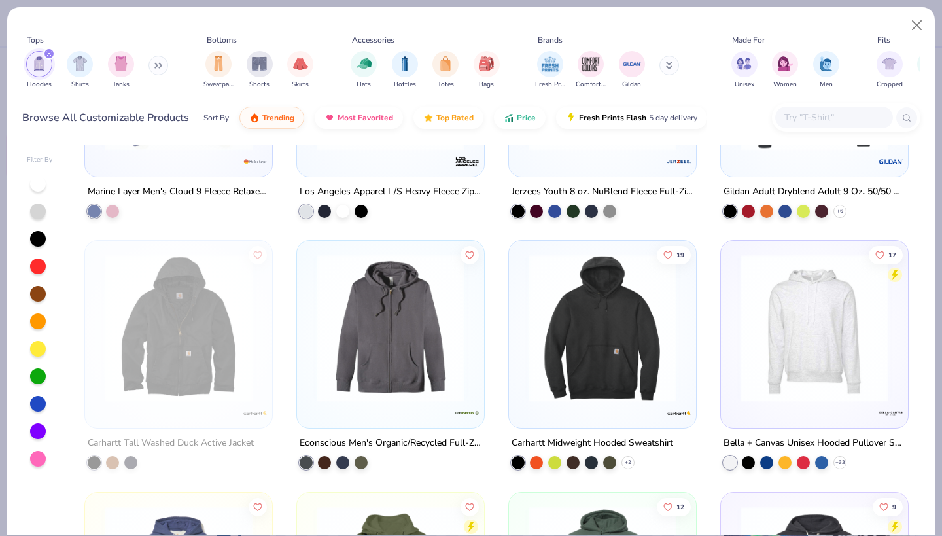
click at [545, 325] on img at bounding box center [602, 328] width 161 height 148
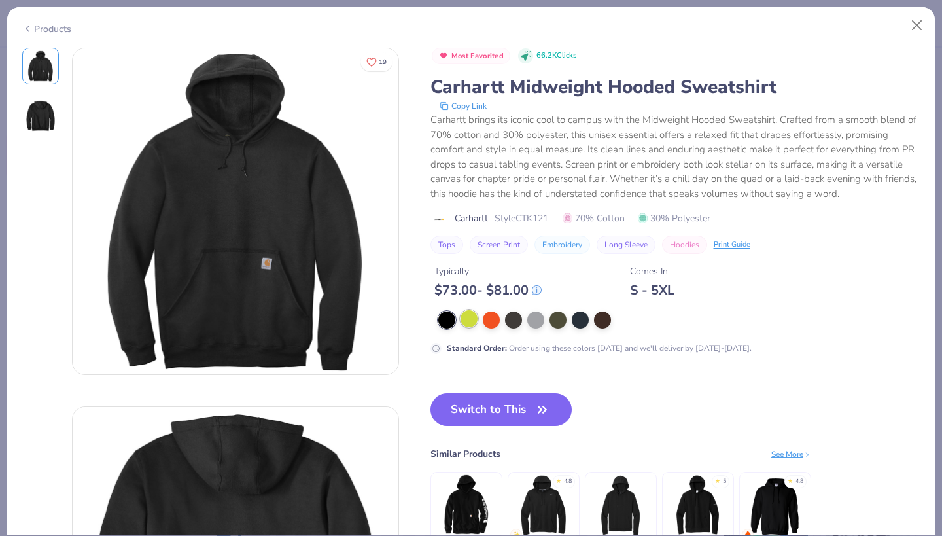
click at [471, 322] on div at bounding box center [468, 318] width 17 height 17
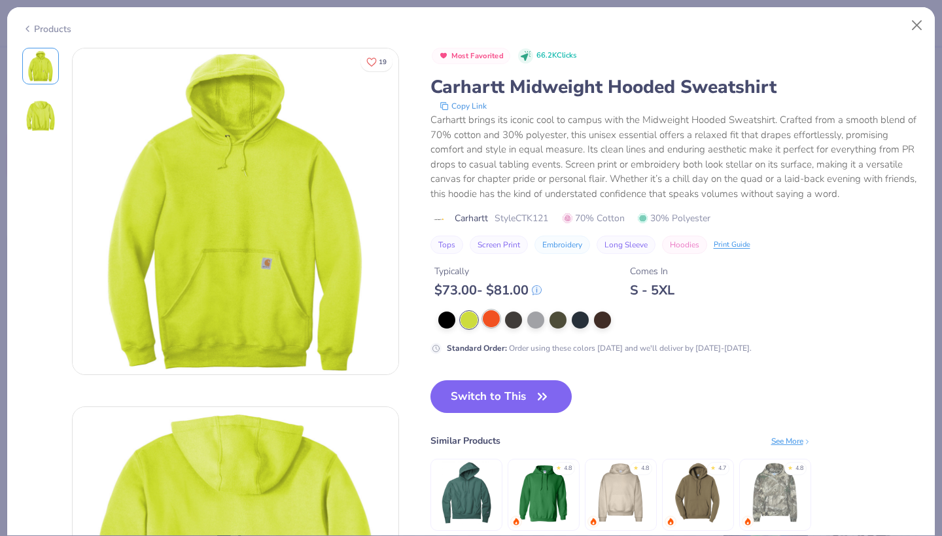
click at [498, 316] on div at bounding box center [491, 318] width 17 height 17
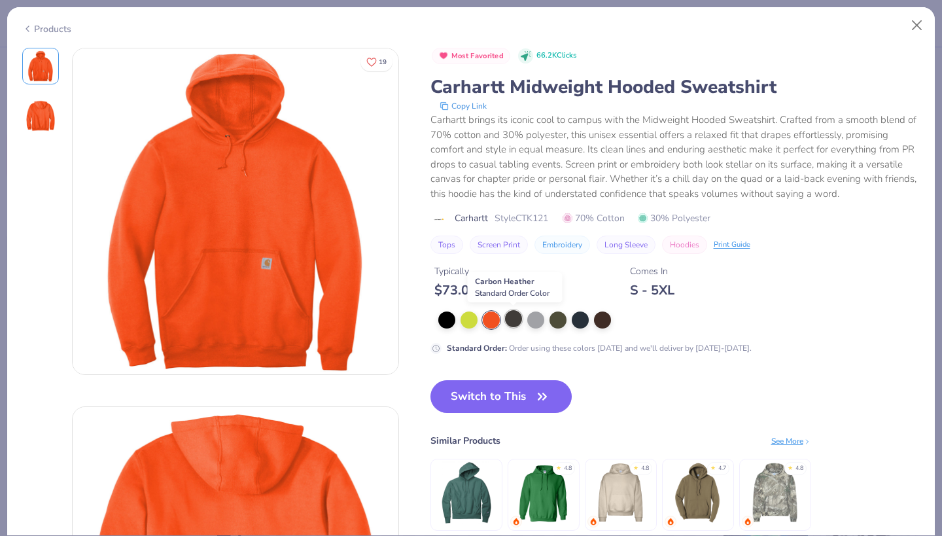
click at [515, 315] on div at bounding box center [513, 318] width 17 height 17
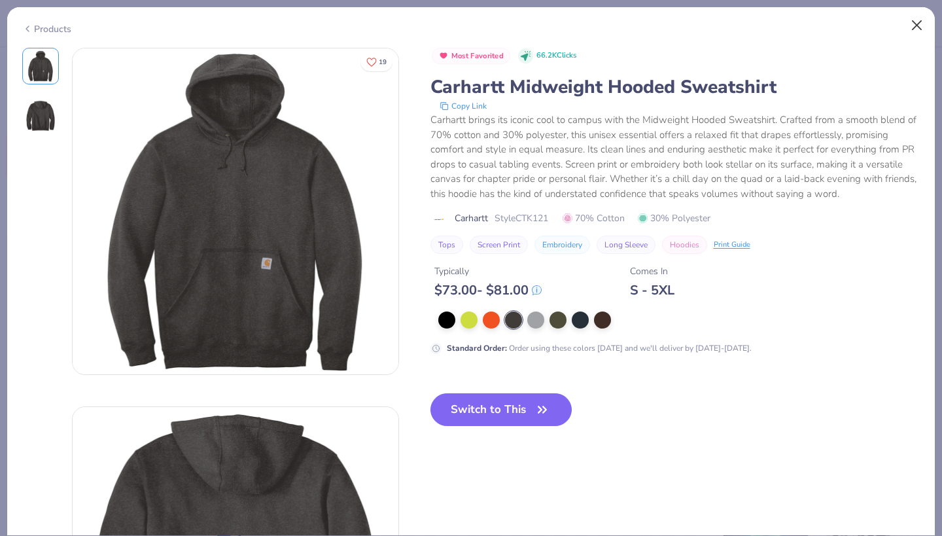
click at [914, 24] on button "Close" at bounding box center [916, 25] width 25 height 25
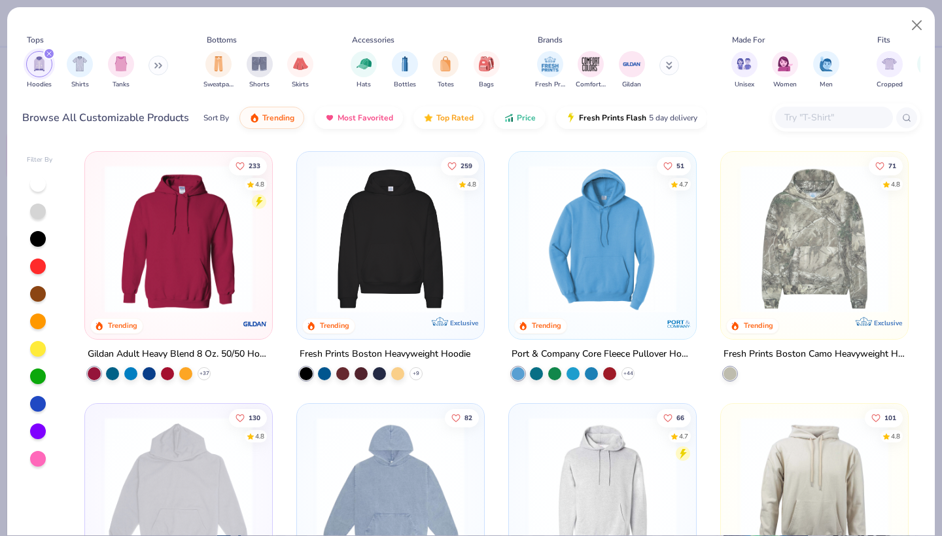
click at [144, 252] on img at bounding box center [178, 239] width 161 height 148
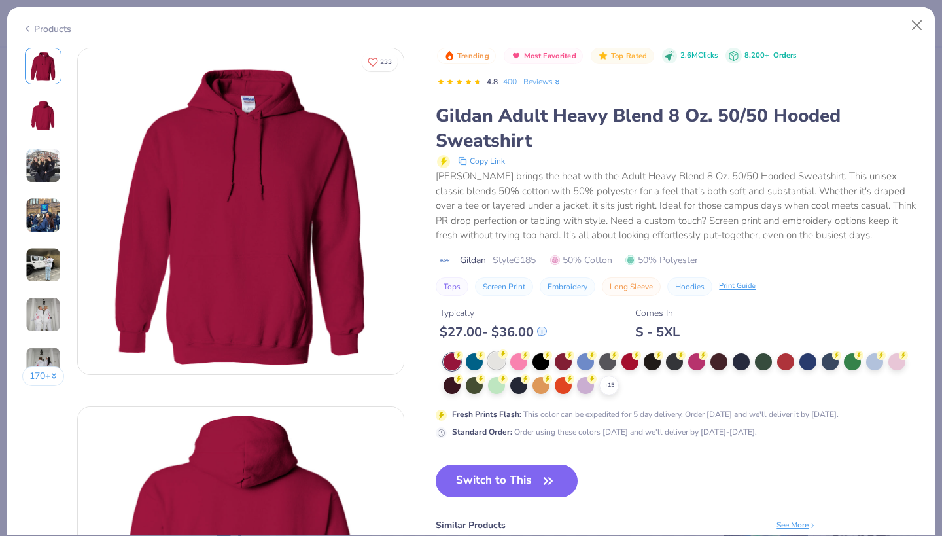
click at [496, 354] on div at bounding box center [496, 360] width 17 height 17
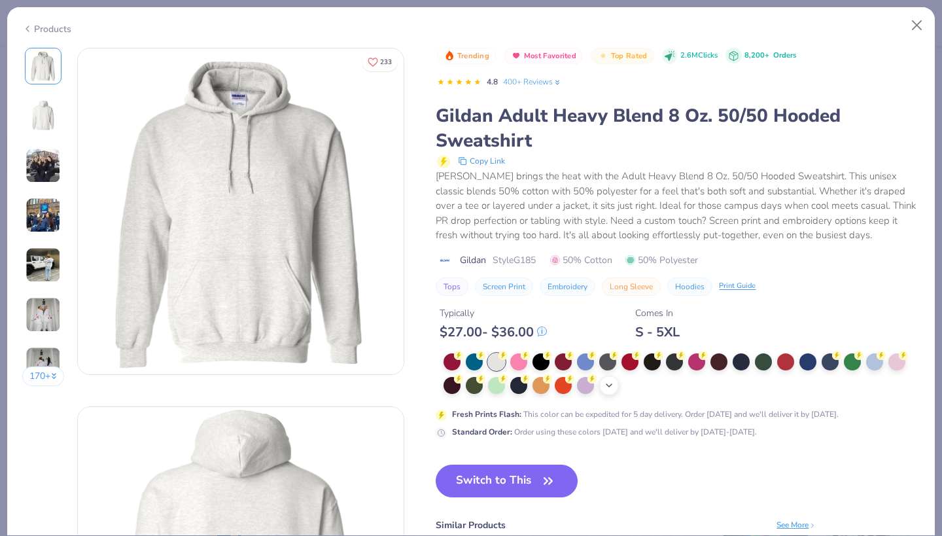
click at [607, 383] on icon at bounding box center [609, 385] width 10 height 10
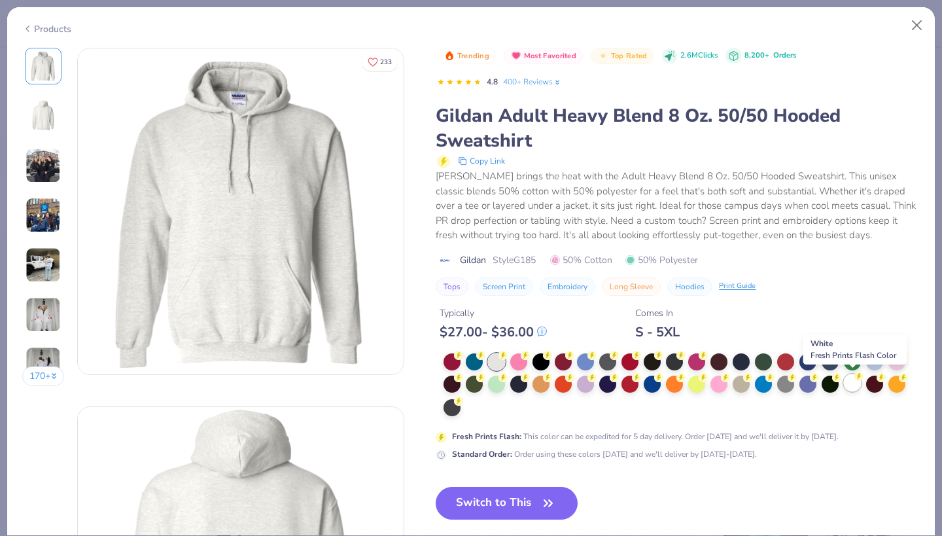
click at [847, 379] on div at bounding box center [852, 382] width 17 height 17
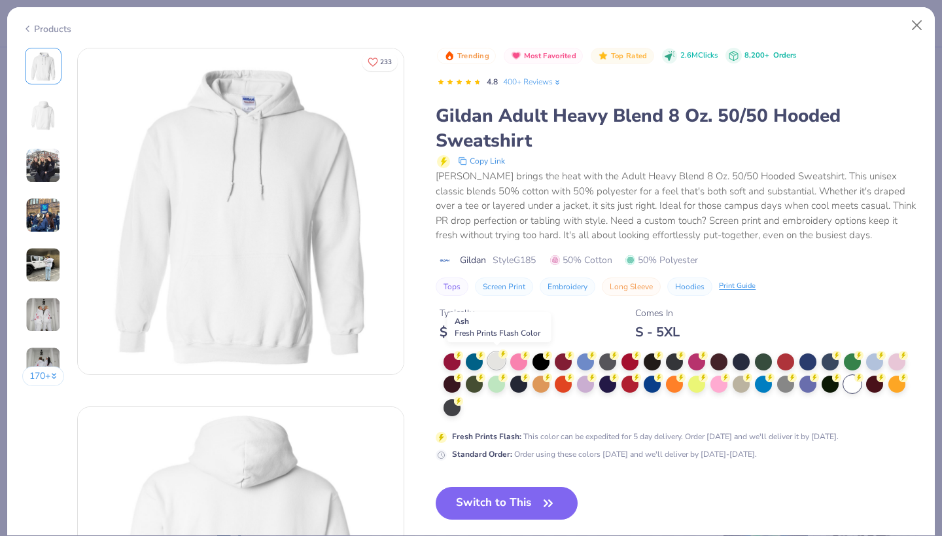
click at [500, 362] on div at bounding box center [496, 360] width 17 height 17
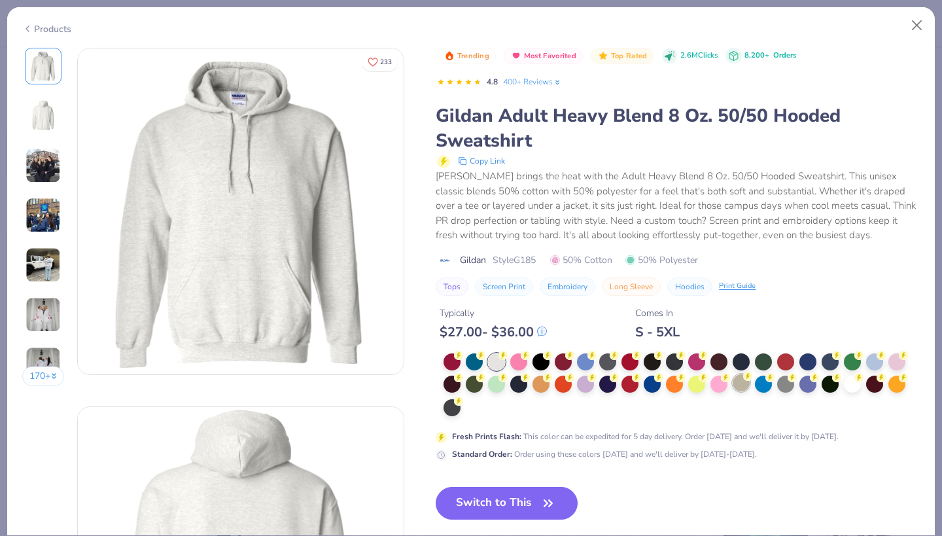
click at [743, 379] on div at bounding box center [740, 382] width 17 height 17
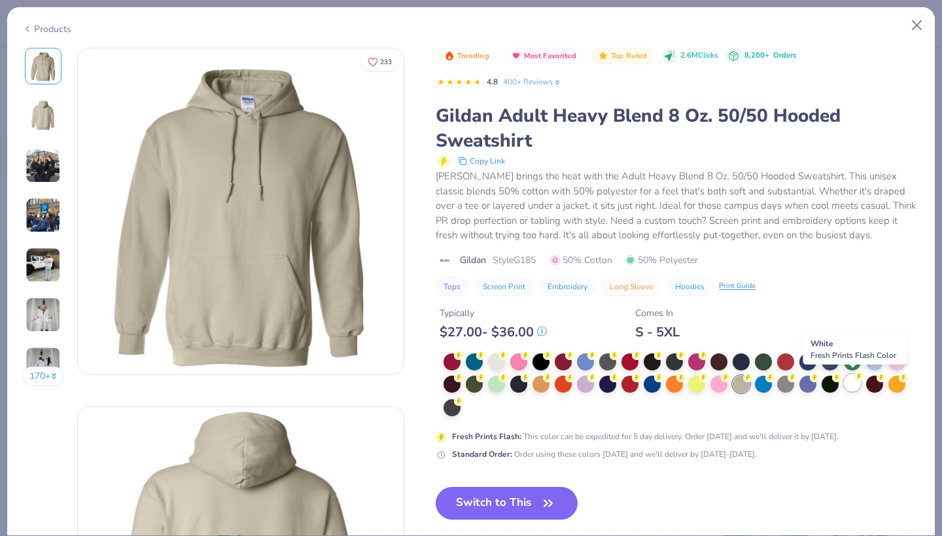
click at [848, 381] on div at bounding box center [852, 382] width 17 height 17
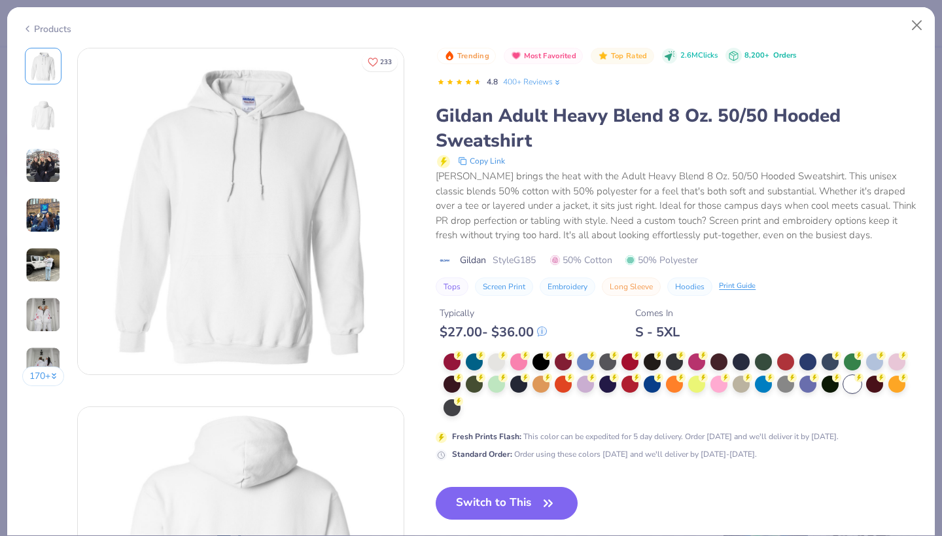
click at [51, 207] on img at bounding box center [43, 214] width 35 height 35
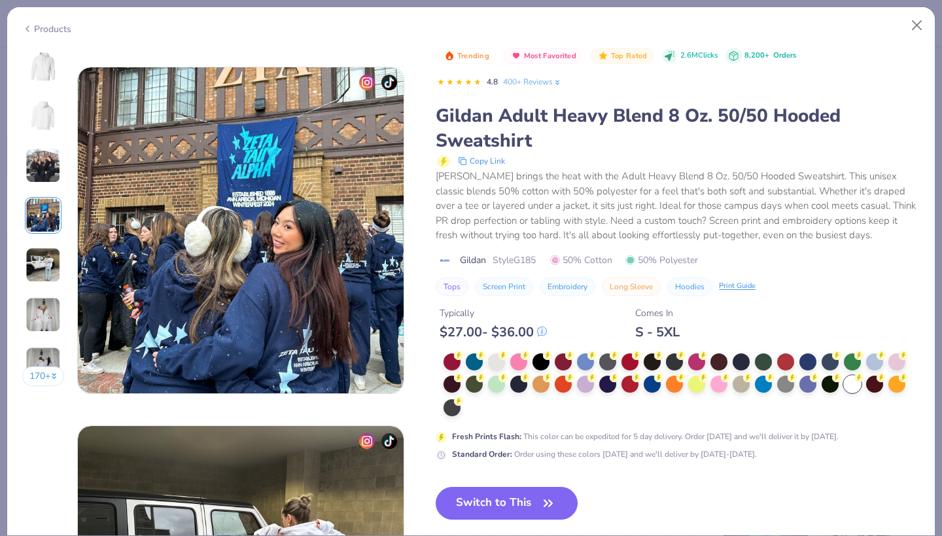
scroll to position [1075, 0]
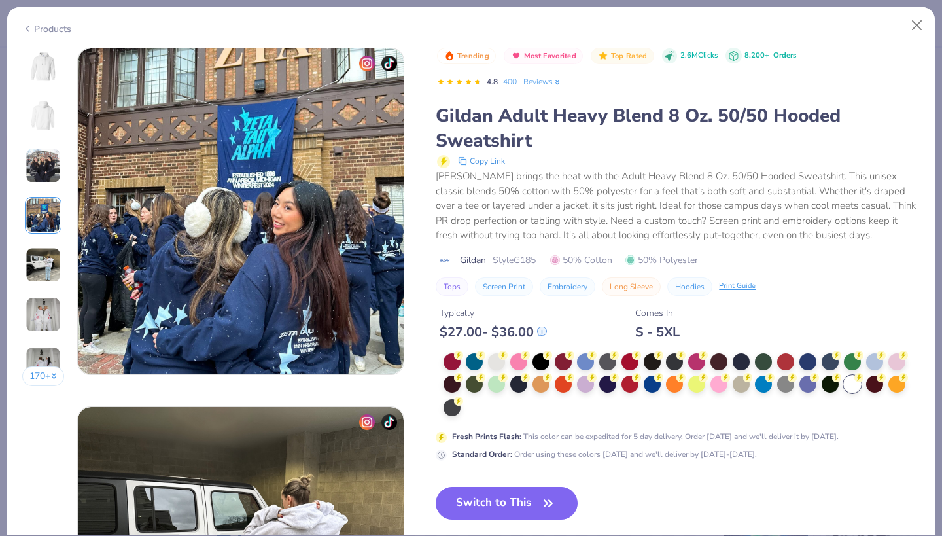
click at [48, 145] on div "170 +" at bounding box center [43, 222] width 43 height 348
click at [48, 163] on img at bounding box center [43, 165] width 35 height 35
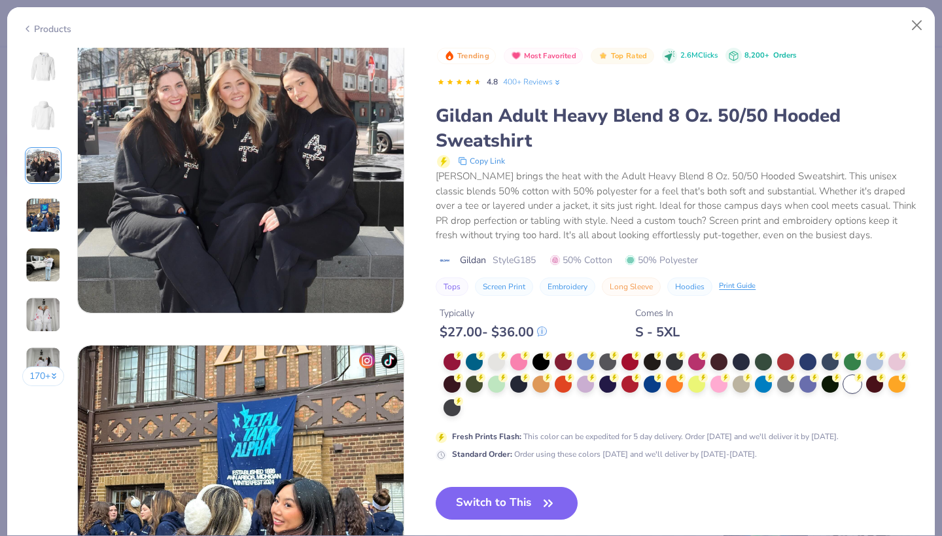
scroll to position [717, 0]
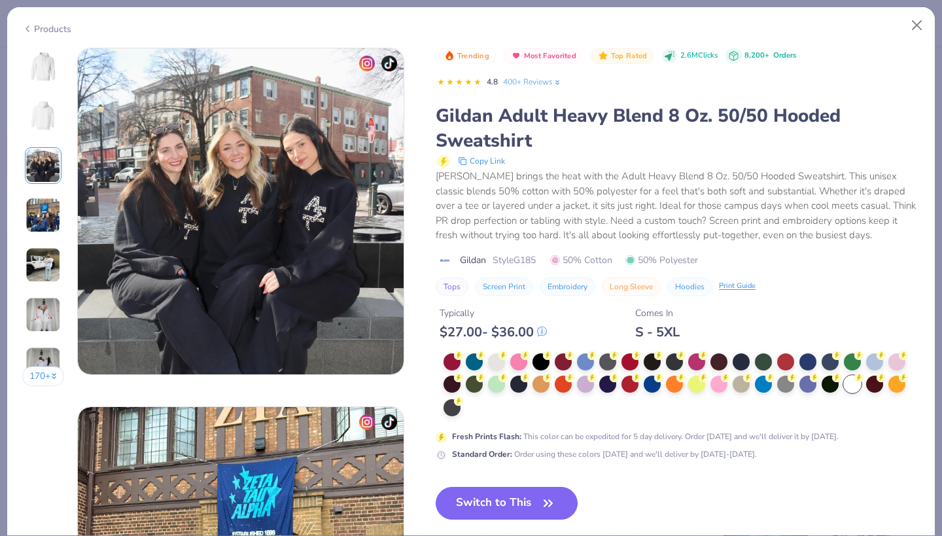
click at [46, 76] on img at bounding box center [42, 65] width 31 height 31
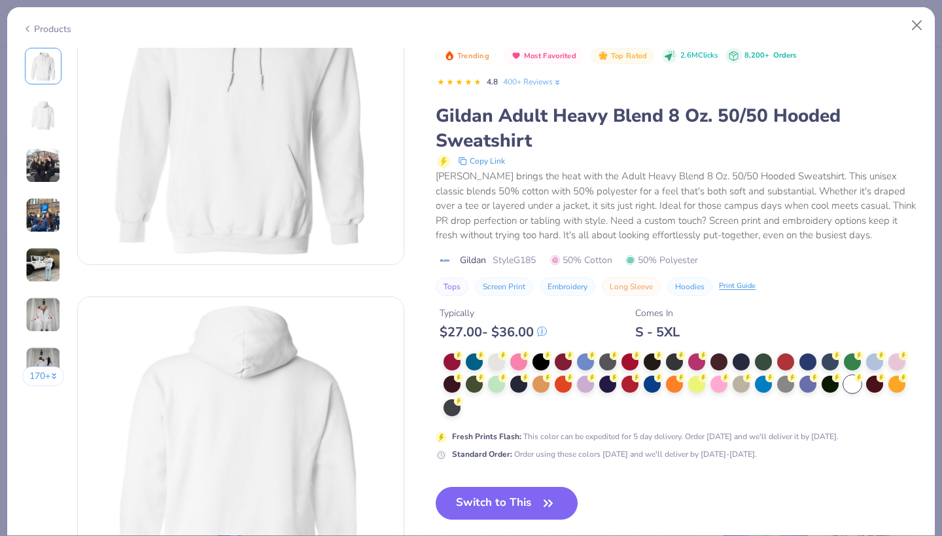
scroll to position [0, 0]
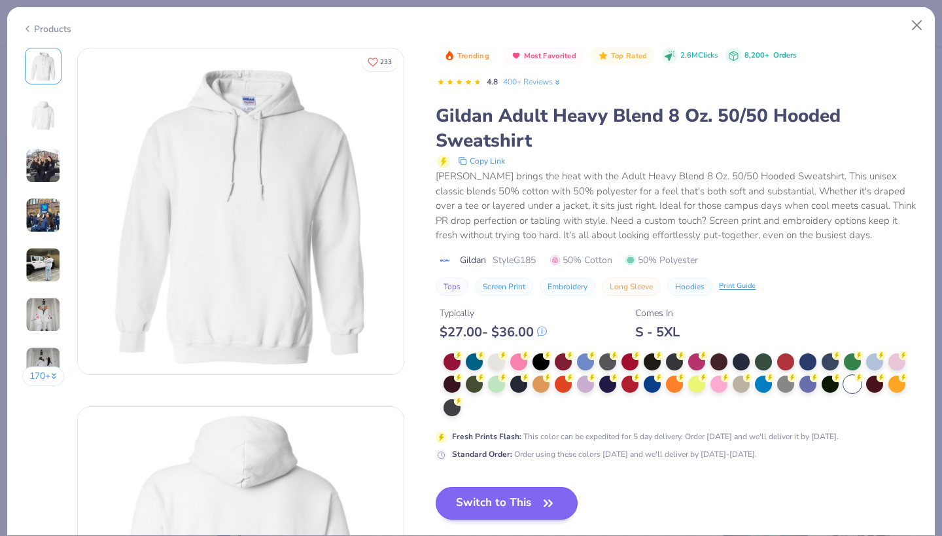
click at [531, 501] on button "Switch to This" at bounding box center [506, 502] width 142 height 33
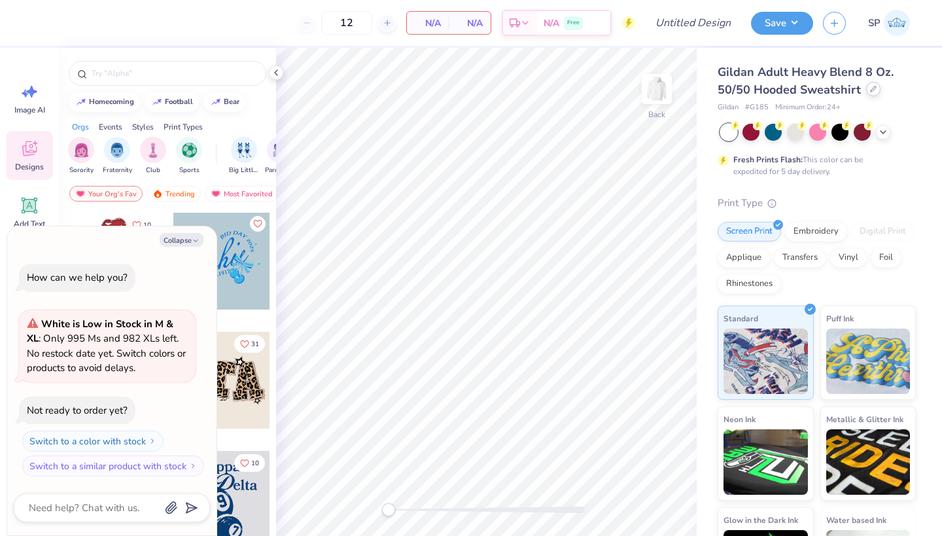
click at [874, 90] on div at bounding box center [873, 89] width 14 height 14
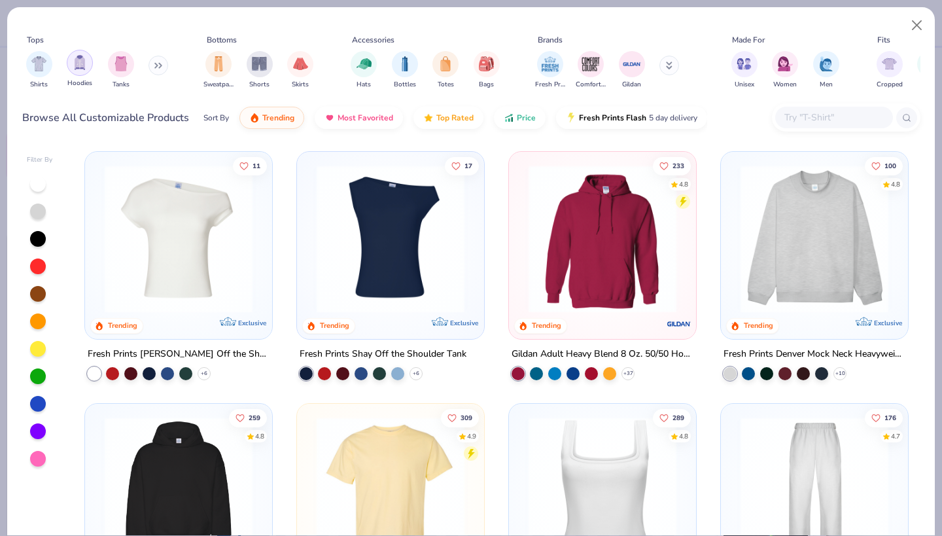
click at [81, 71] on div "filter for Hoodies" at bounding box center [80, 63] width 26 height 26
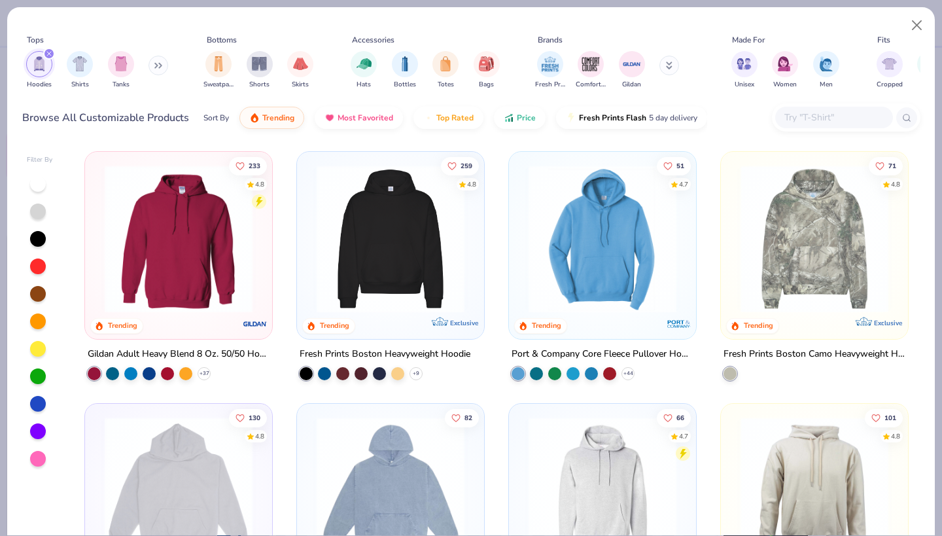
click at [186, 235] on img at bounding box center [178, 239] width 161 height 148
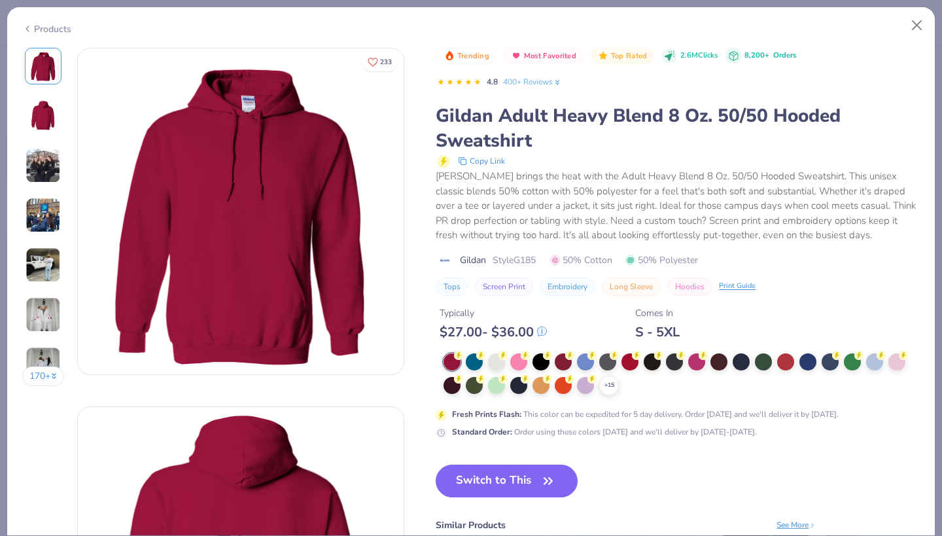
click at [85, 235] on img at bounding box center [241, 211] width 326 height 326
click at [915, 18] on button "Close" at bounding box center [916, 25] width 25 height 25
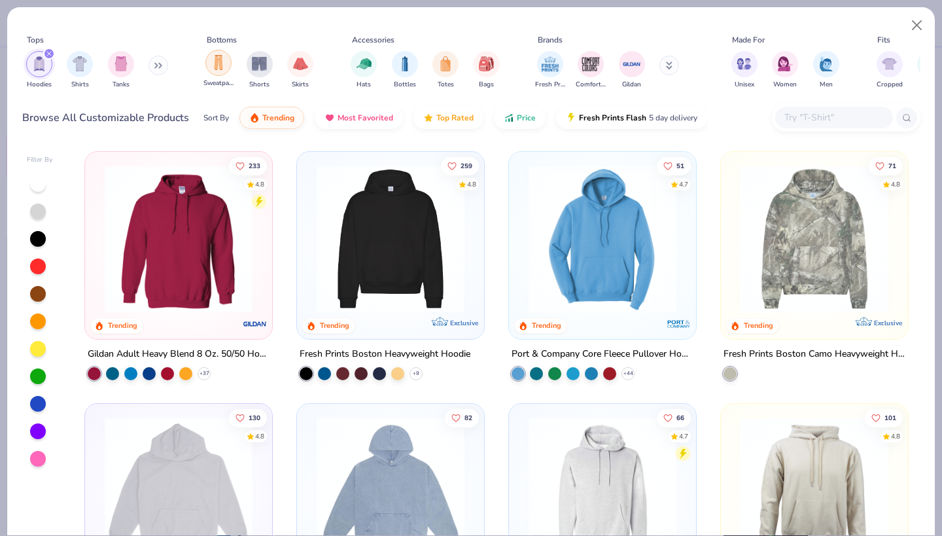
click at [215, 63] on img "filter for Sweatpants" at bounding box center [218, 62] width 14 height 15
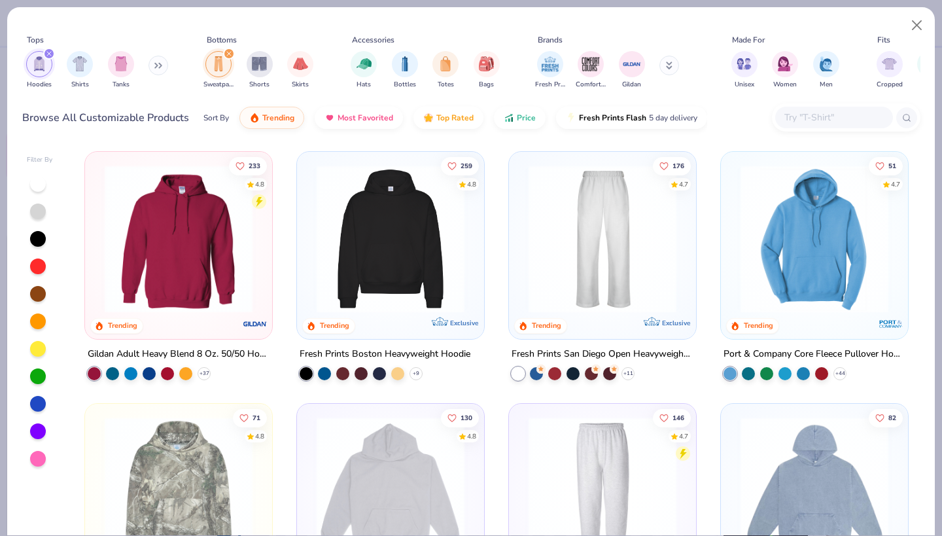
click at [625, 257] on img at bounding box center [602, 239] width 161 height 148
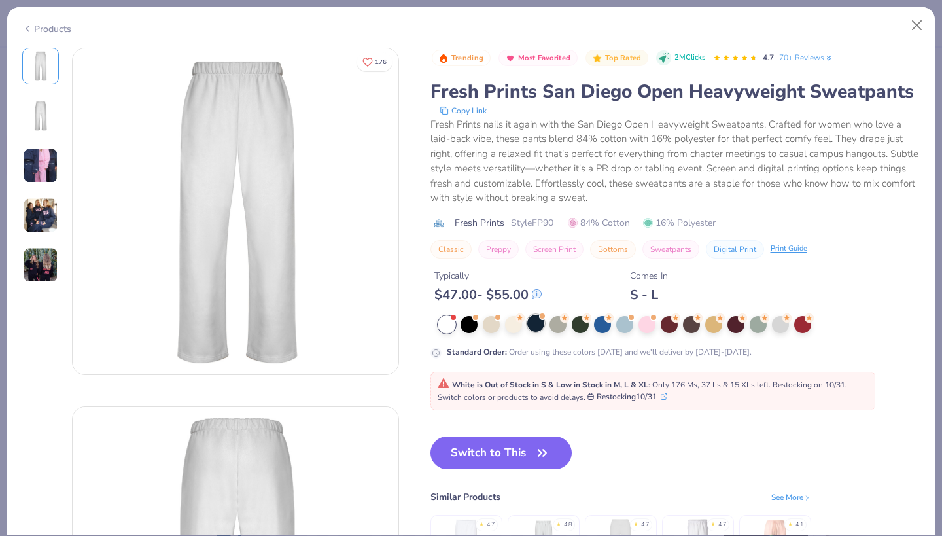
click at [534, 323] on div at bounding box center [535, 323] width 17 height 17
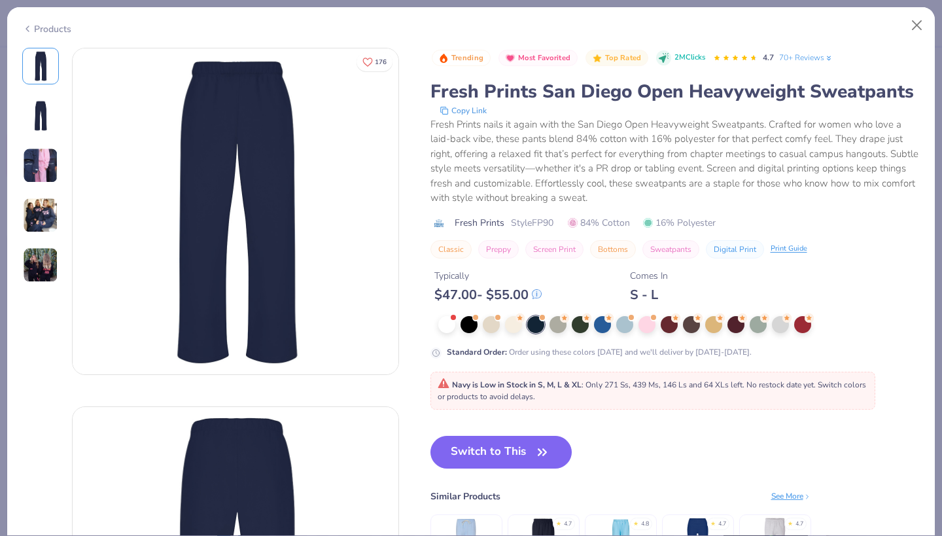
click at [44, 160] on img at bounding box center [40, 165] width 35 height 35
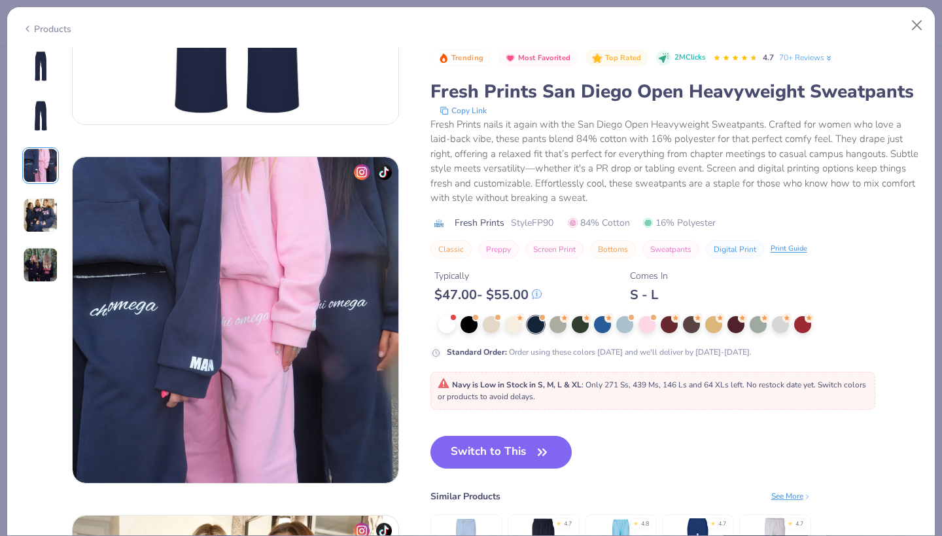
scroll to position [717, 0]
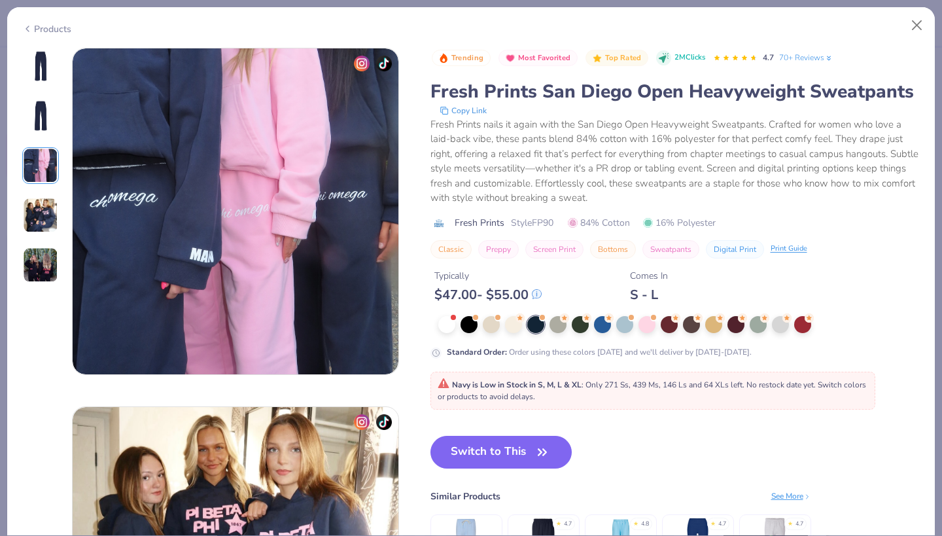
click at [30, 122] on img at bounding box center [40, 115] width 31 height 31
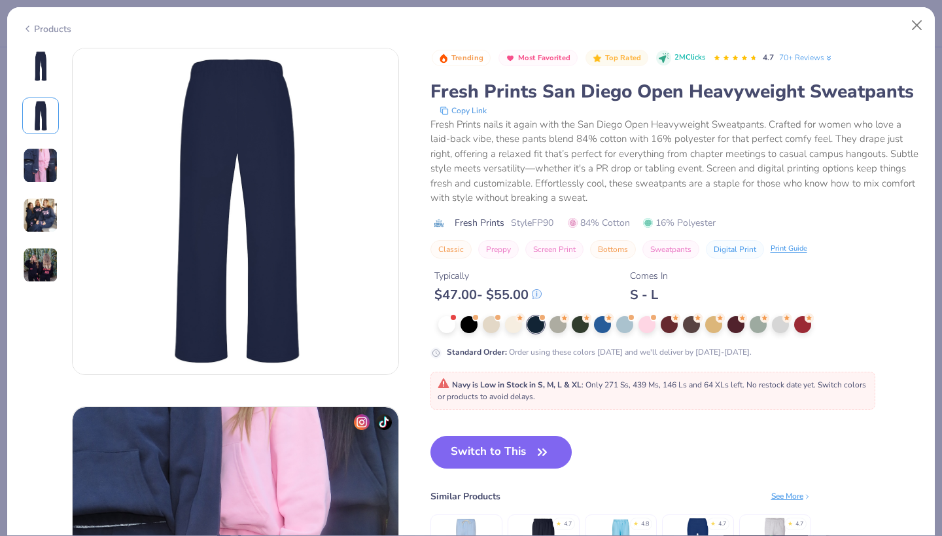
click at [43, 218] on img at bounding box center [40, 214] width 35 height 35
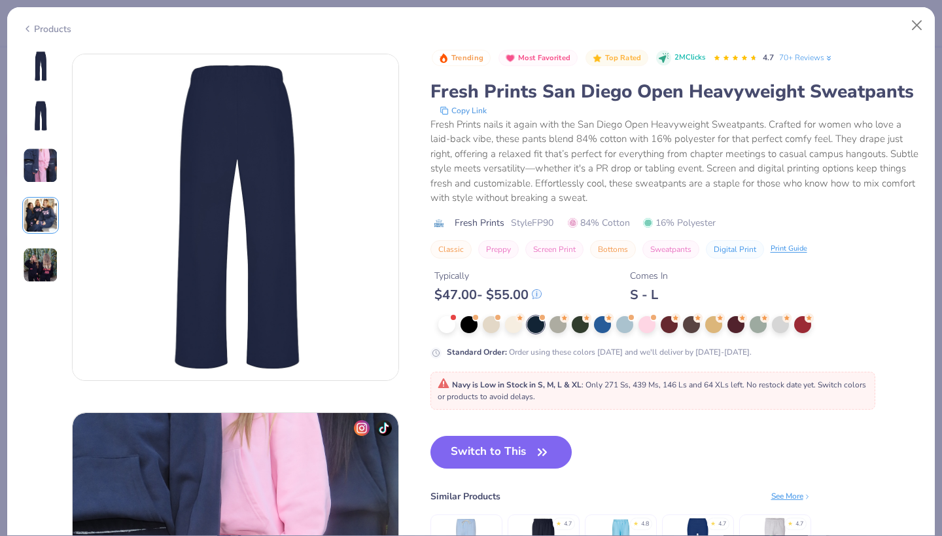
scroll to position [355, 0]
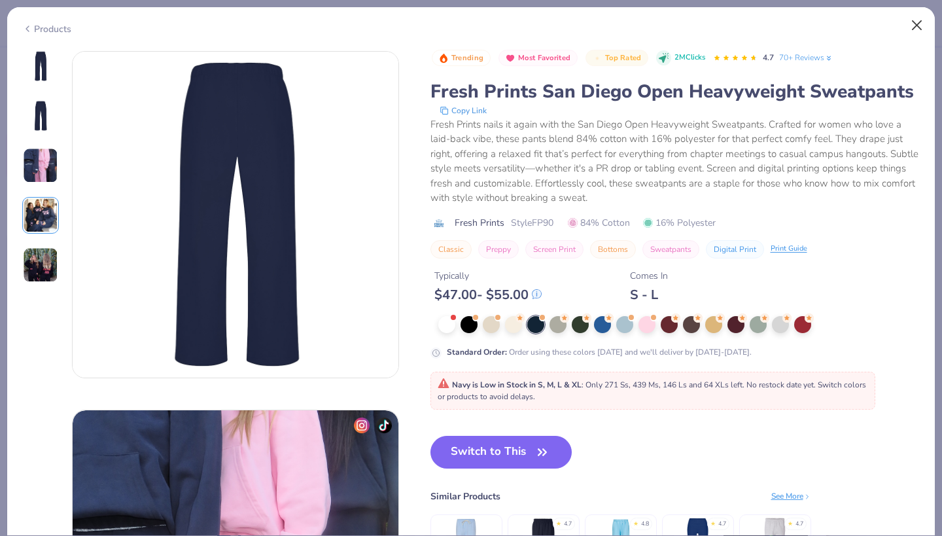
click at [919, 29] on button "Close" at bounding box center [916, 25] width 25 height 25
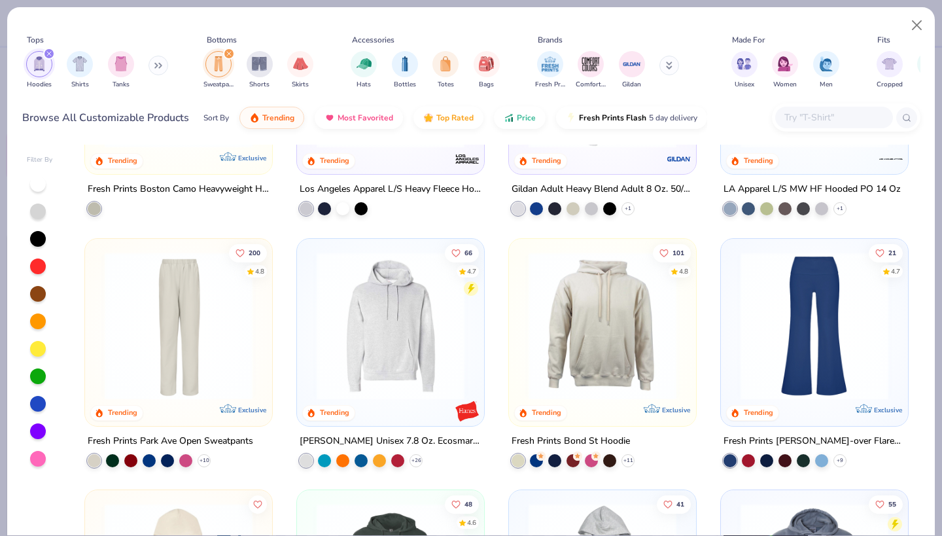
scroll to position [425, 0]
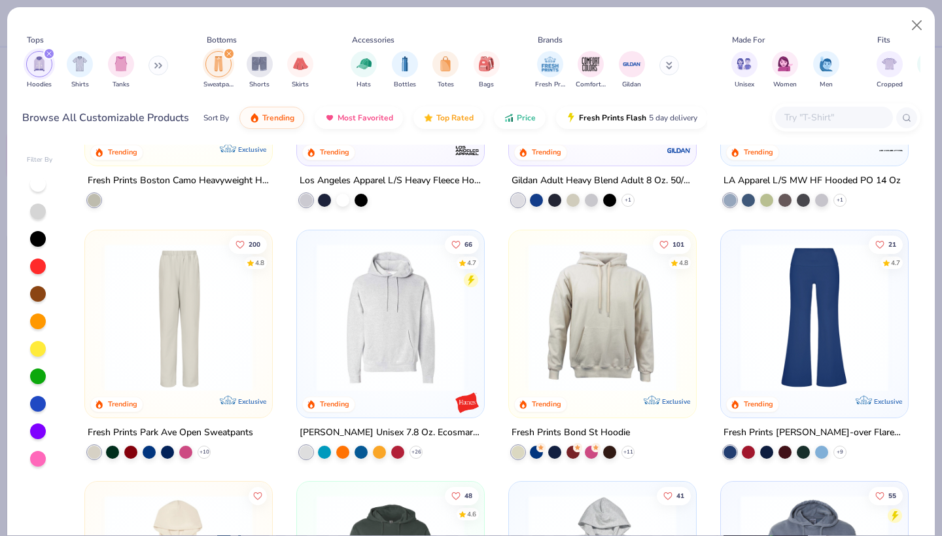
click at [196, 347] on img at bounding box center [178, 317] width 161 height 148
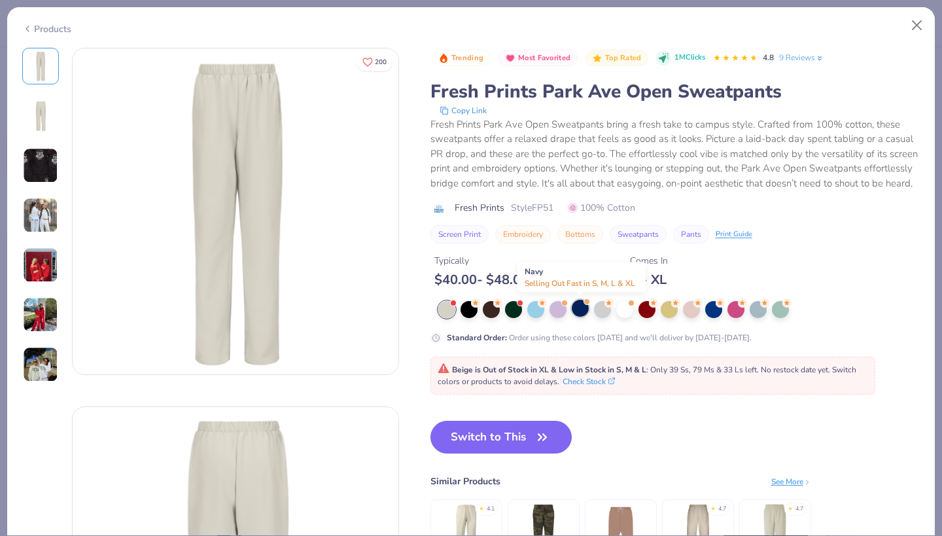
click at [577, 308] on div at bounding box center [579, 307] width 17 height 17
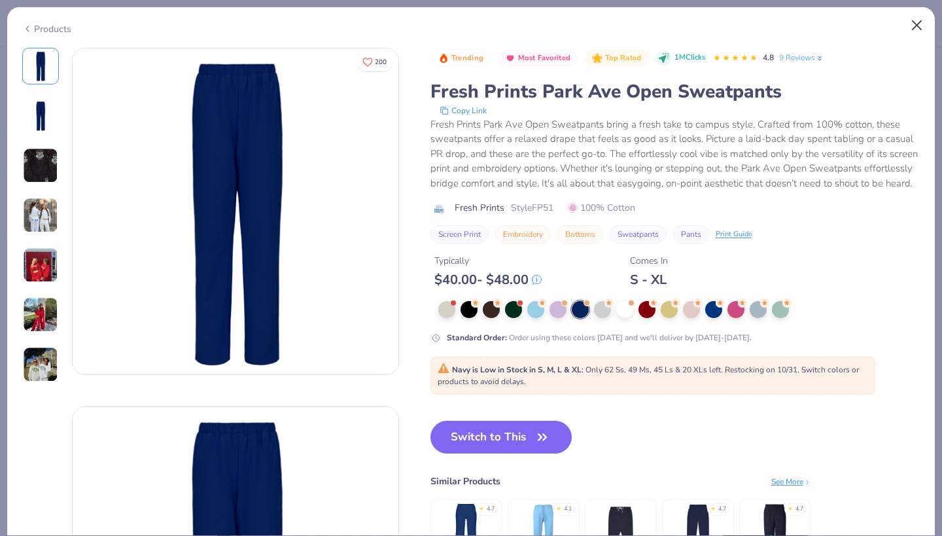
click at [919, 26] on button "Close" at bounding box center [916, 25] width 25 height 25
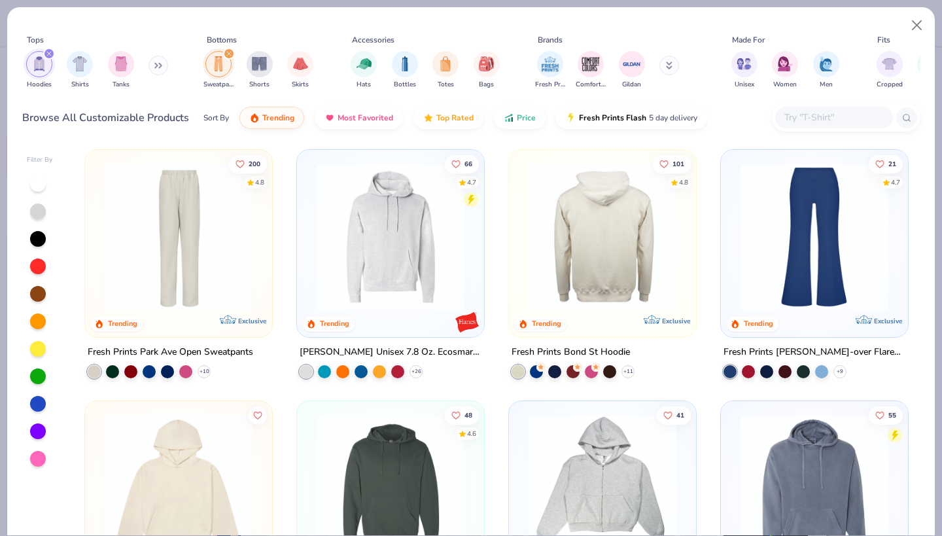
scroll to position [502, 0]
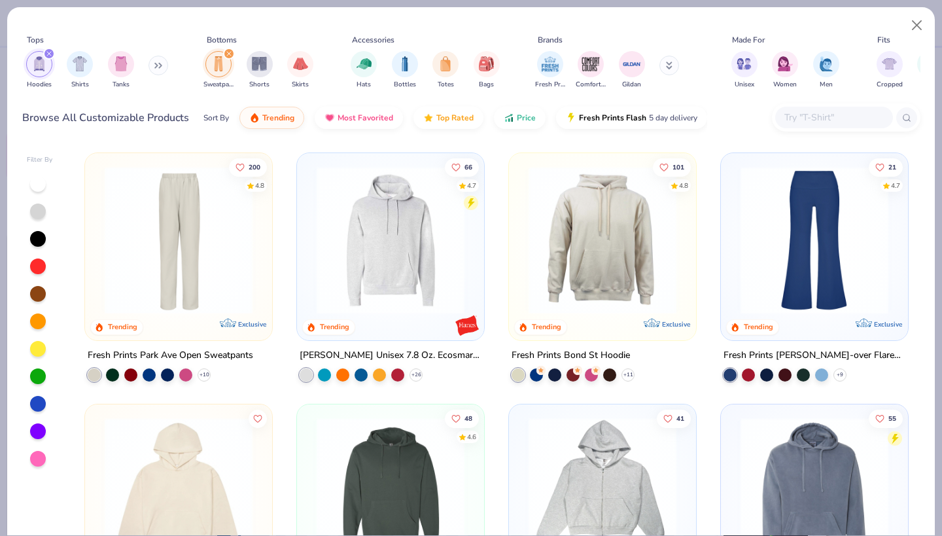
click at [789, 273] on img at bounding box center [814, 239] width 161 height 148
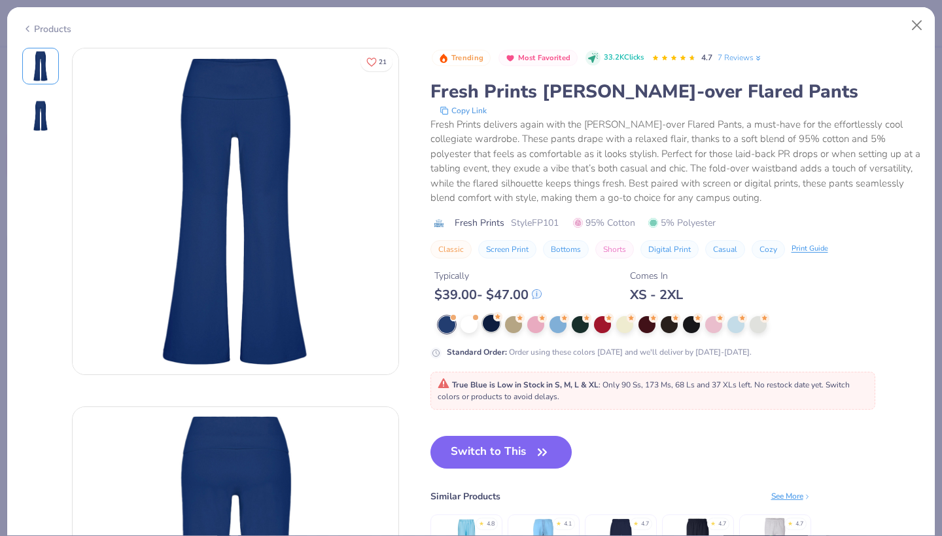
click at [486, 325] on div at bounding box center [491, 323] width 17 height 17
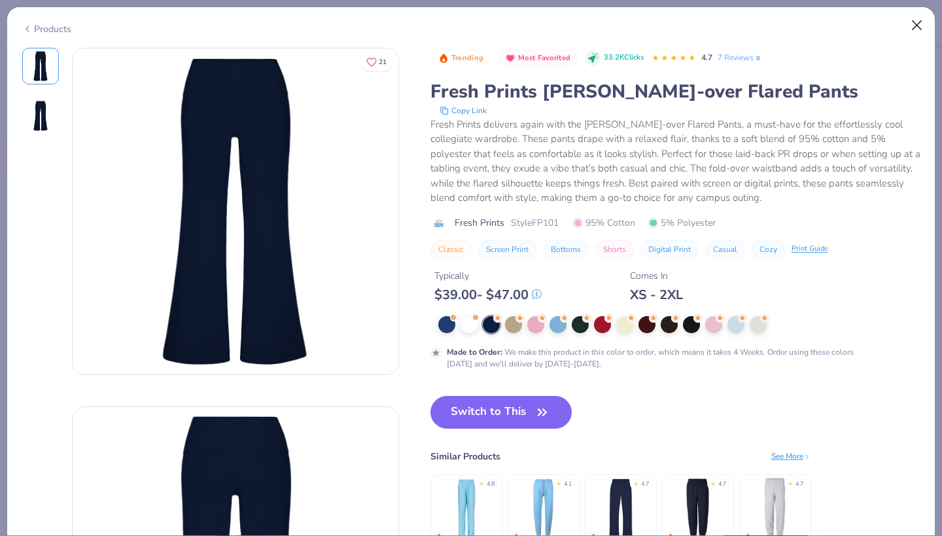
click at [917, 20] on button "Close" at bounding box center [916, 25] width 25 height 25
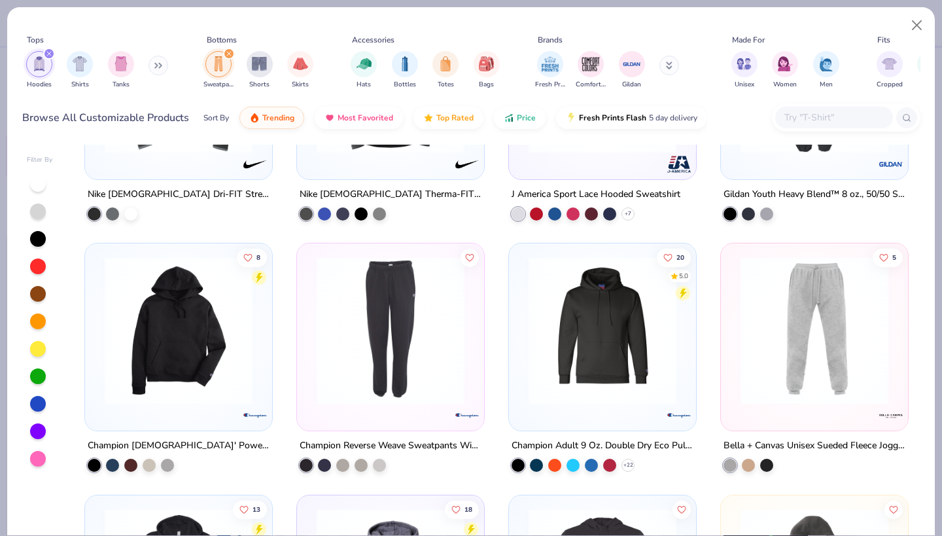
scroll to position [4694, 0]
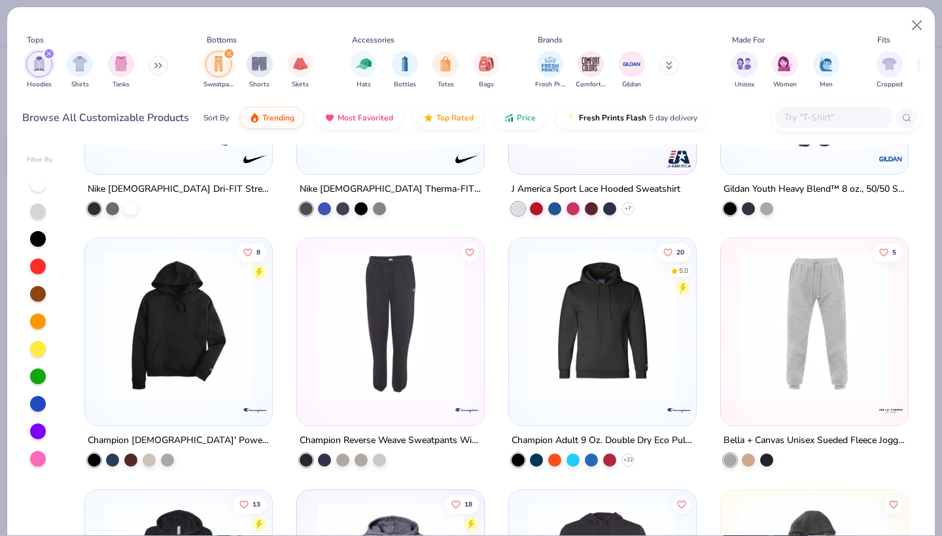
click at [49, 56] on icon "filter for Hoodies" at bounding box center [48, 53] width 5 height 5
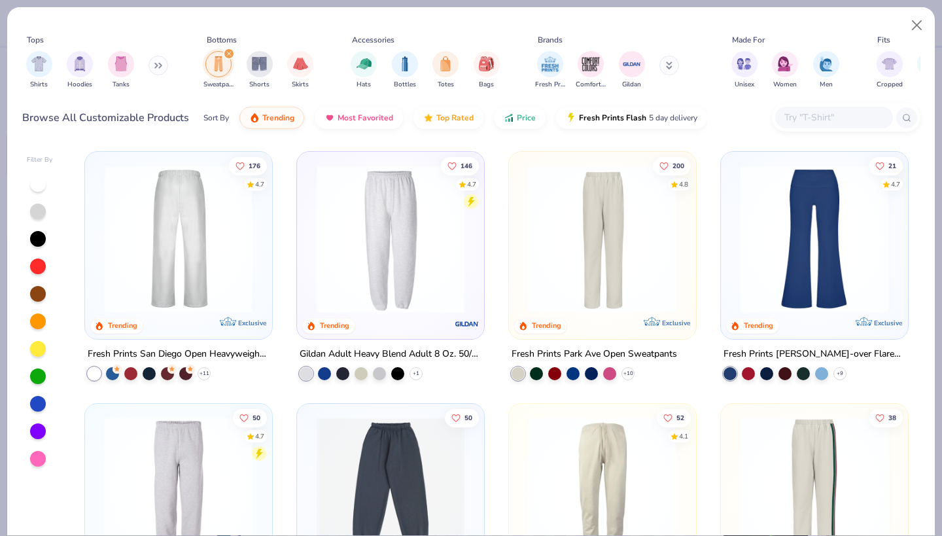
click at [226, 223] on img at bounding box center [178, 239] width 161 height 148
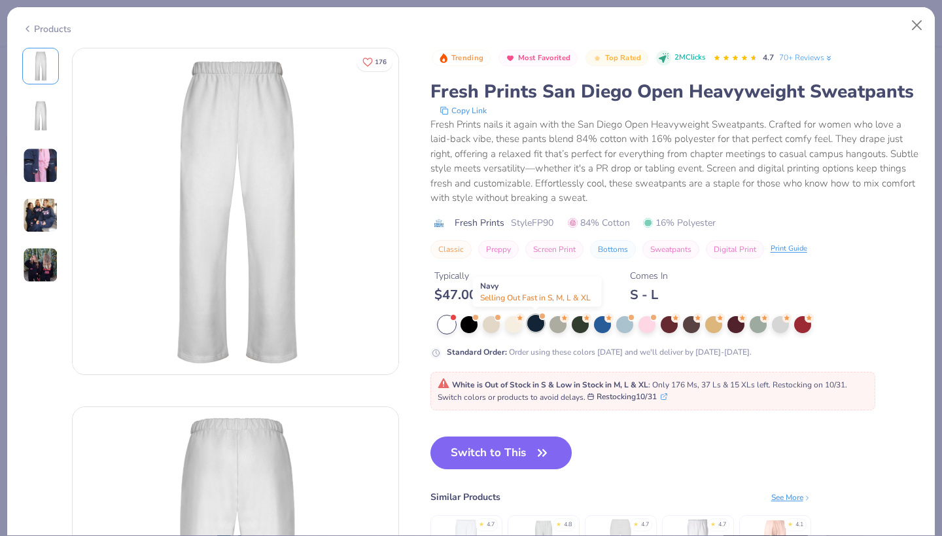
click at [536, 326] on div at bounding box center [535, 323] width 17 height 17
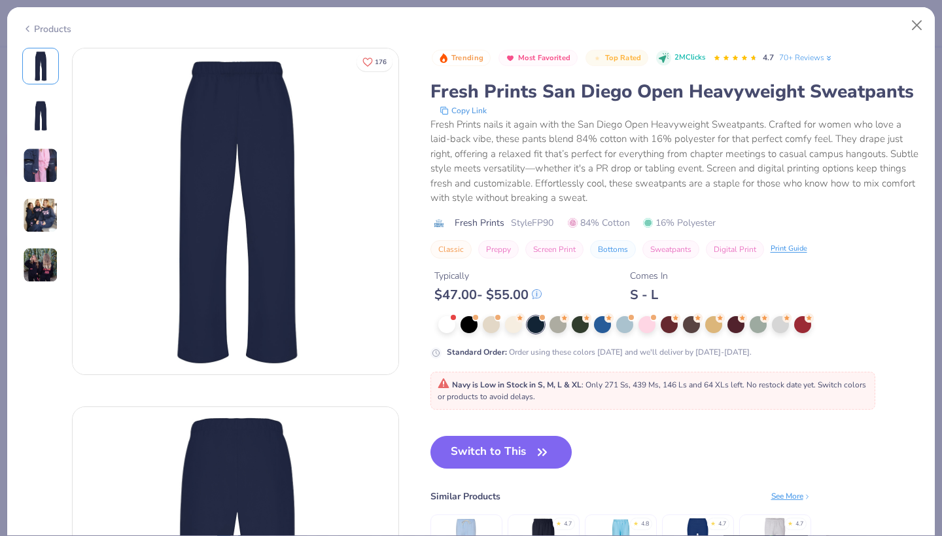
click at [37, 168] on img at bounding box center [40, 165] width 35 height 35
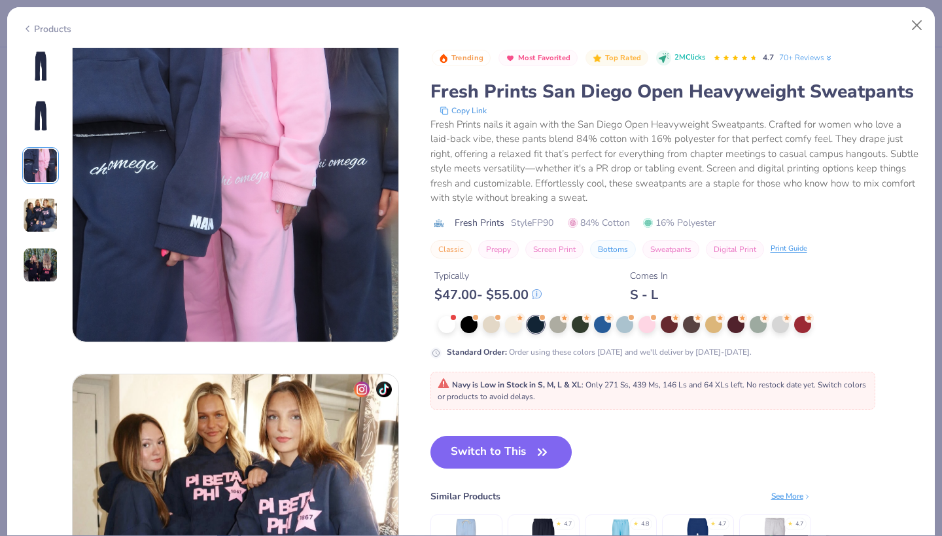
scroll to position [745, 0]
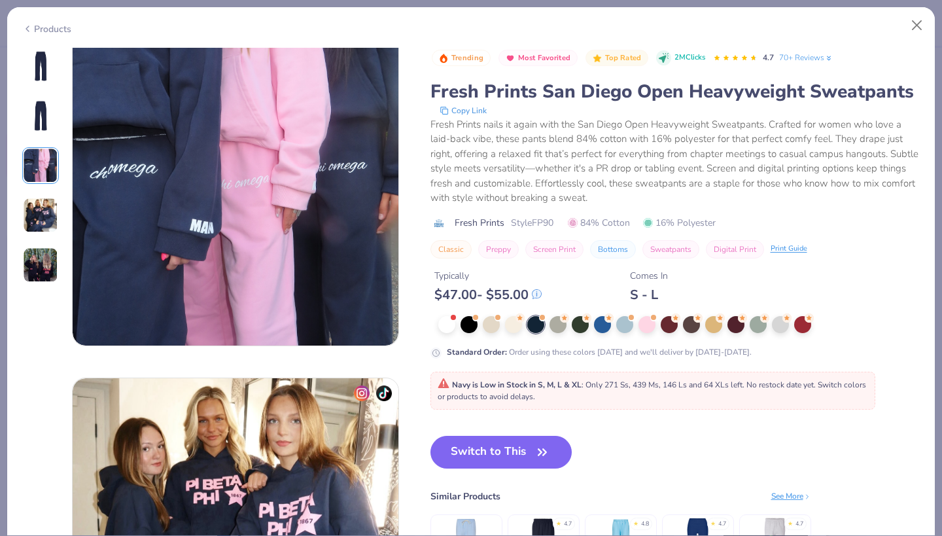
click at [41, 104] on img at bounding box center [40, 115] width 31 height 31
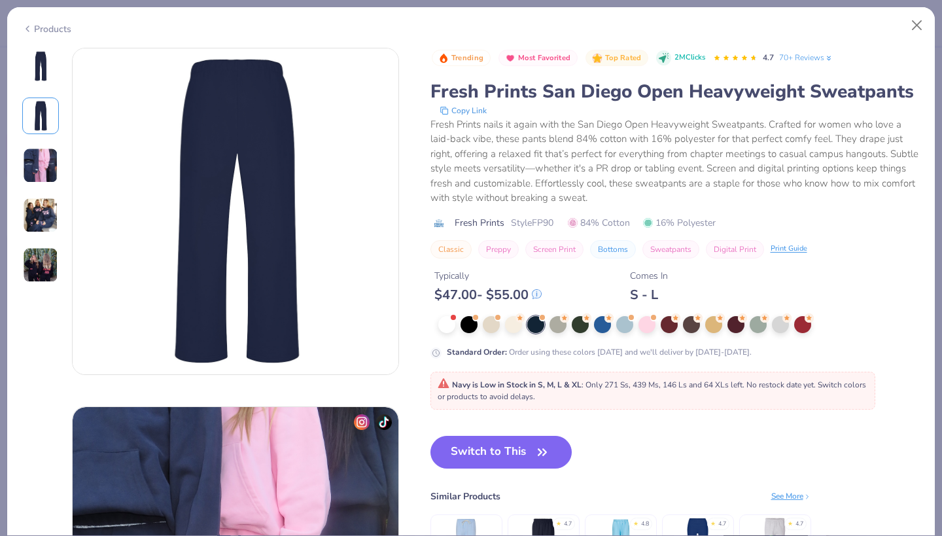
click at [46, 165] on img at bounding box center [40, 165] width 35 height 35
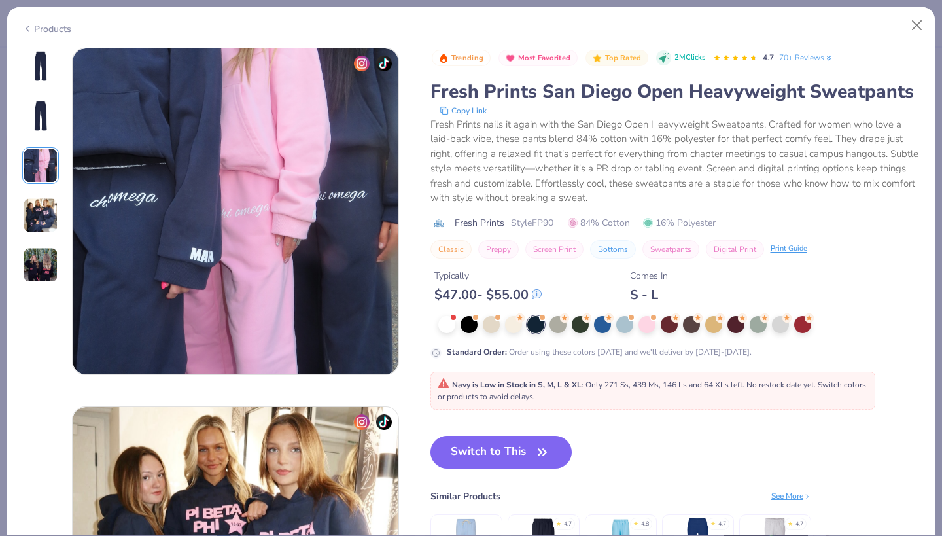
click at [45, 220] on img at bounding box center [40, 214] width 35 height 35
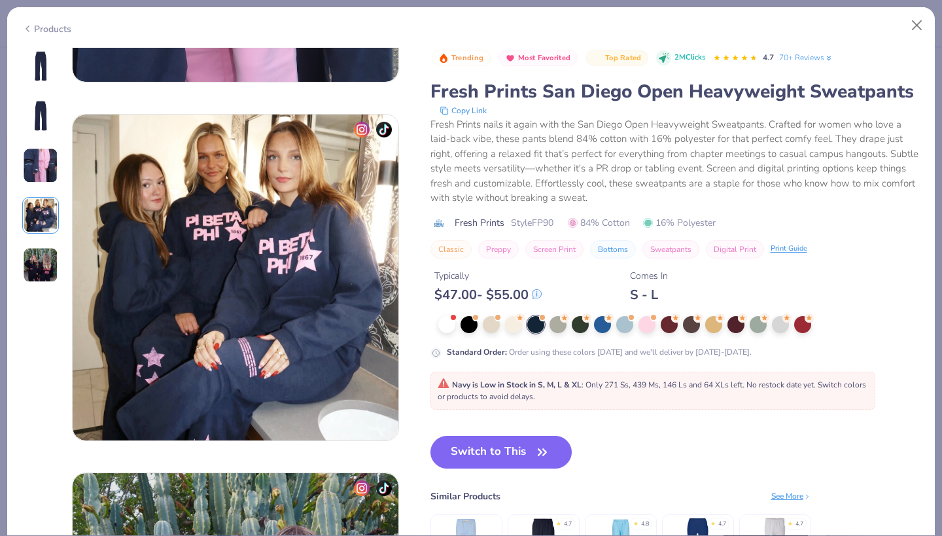
scroll to position [1075, 0]
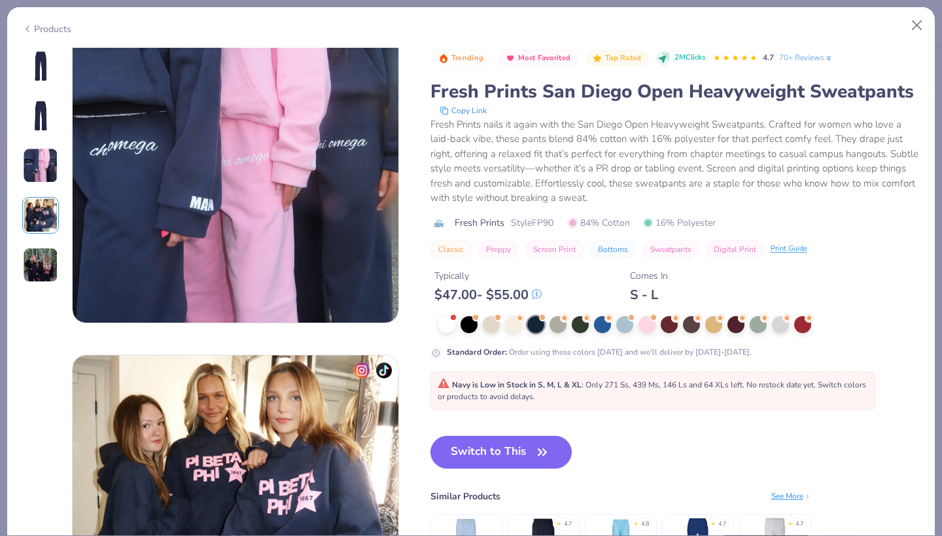
click at [43, 162] on img at bounding box center [40, 165] width 35 height 35
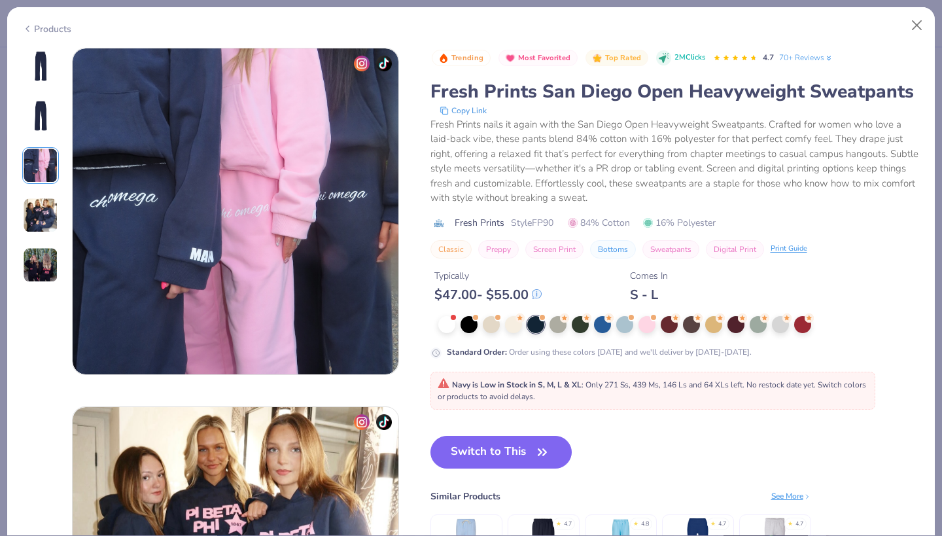
click at [554, 192] on div "Fresh Prints nails it again with the San Diego Open Heavyweight Sweatpants. Cra…" at bounding box center [675, 161] width 490 height 88
type textarea "x"
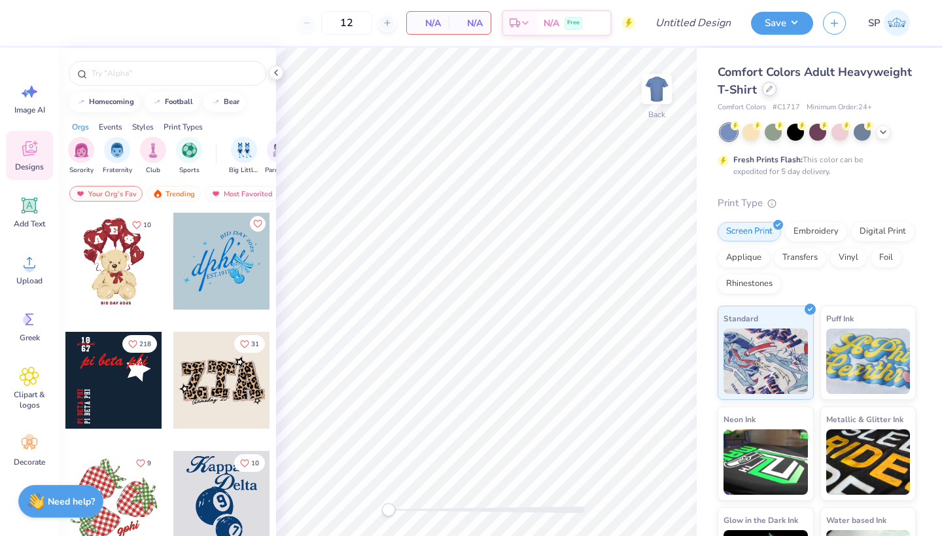
click at [770, 95] on div at bounding box center [769, 89] width 14 height 14
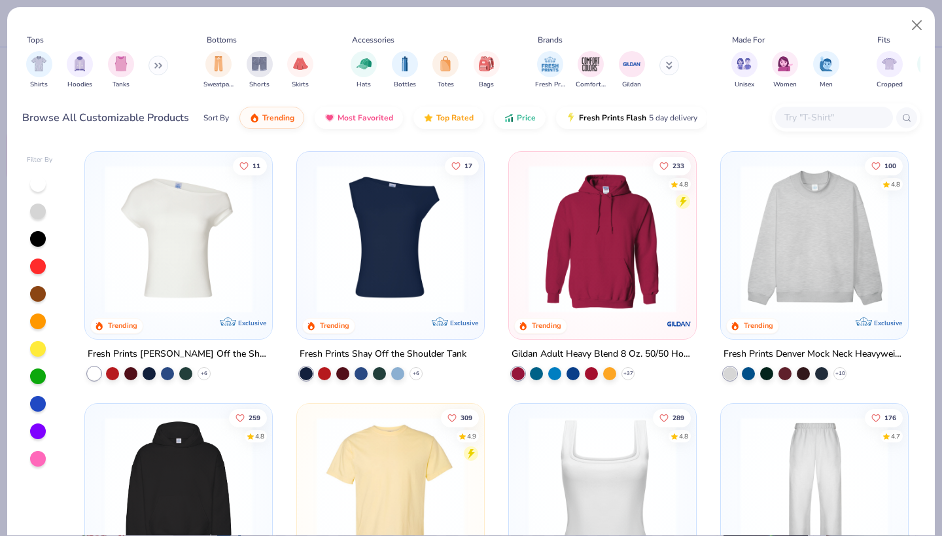
click at [860, 111] on input "text" at bounding box center [833, 117] width 101 height 15
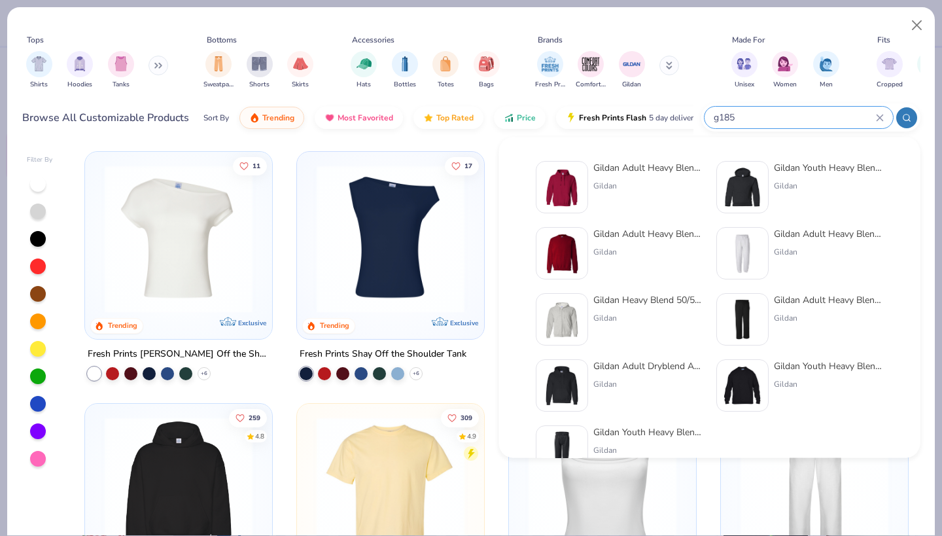
type input "g185"
click at [630, 156] on div "Gildan Adult Heavy Blend 8 Oz. 50/50 Hooded Sweatshirt Gildan Gildan Youth Heav…" at bounding box center [709, 319] width 377 height 330
click at [633, 167] on div "Gildan Adult Heavy Blend 8 Oz. 50/50 Hooded Sweatshirt" at bounding box center [648, 168] width 110 height 14
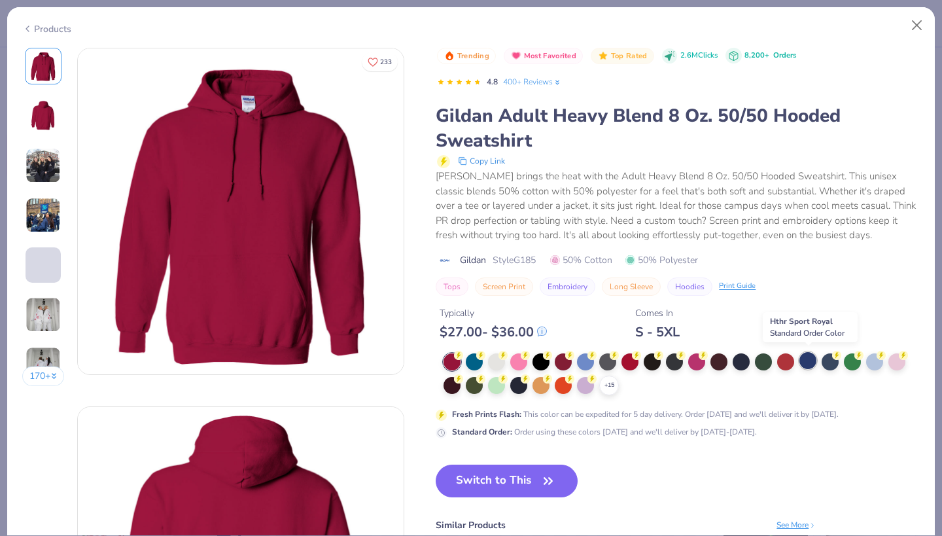
click at [807, 356] on div at bounding box center [807, 360] width 17 height 17
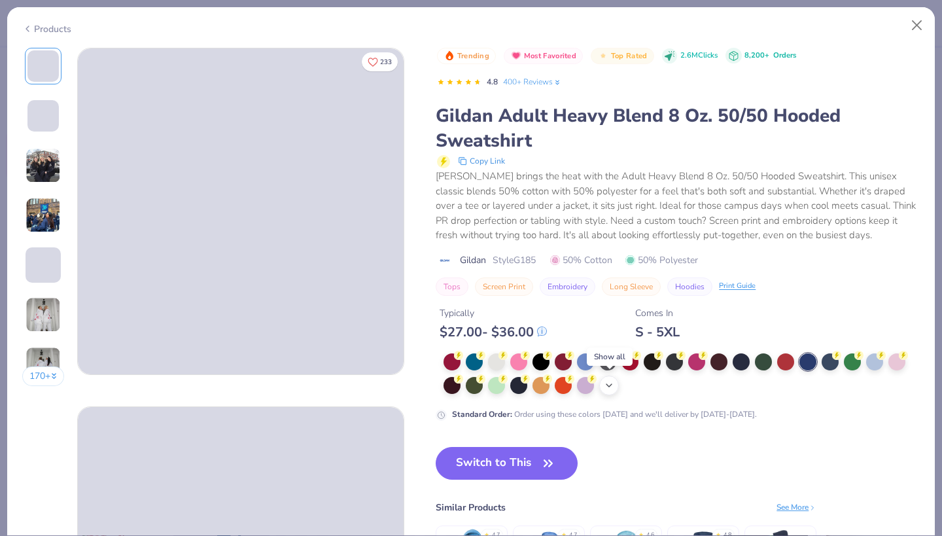
click at [607, 384] on icon at bounding box center [609, 385] width 10 height 10
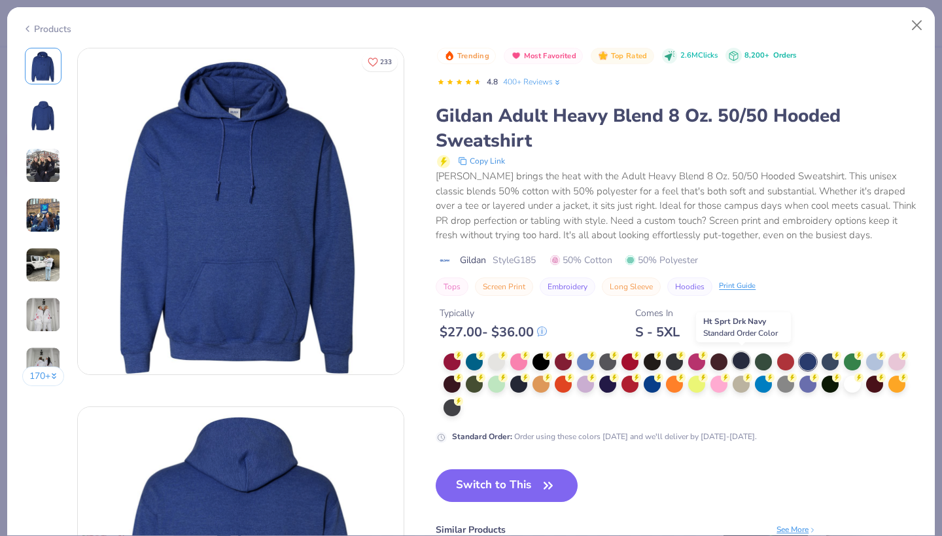
click at [745, 358] on div at bounding box center [740, 360] width 17 height 17
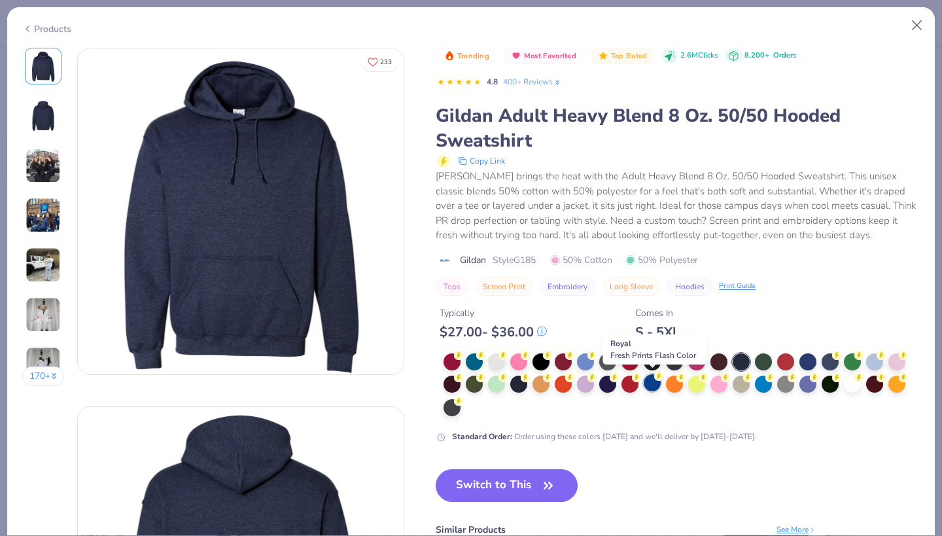
click at [656, 386] on div at bounding box center [651, 382] width 17 height 17
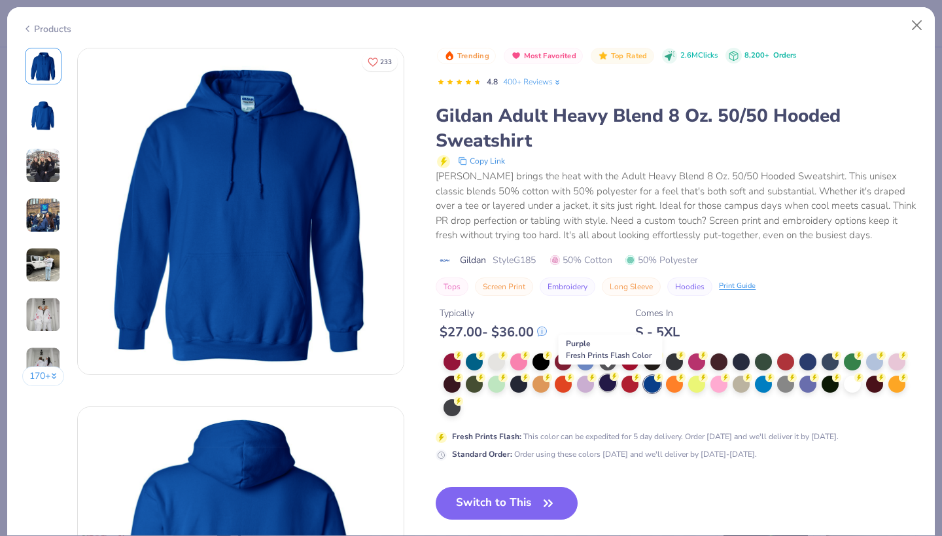
click at [607, 381] on div at bounding box center [607, 382] width 17 height 17
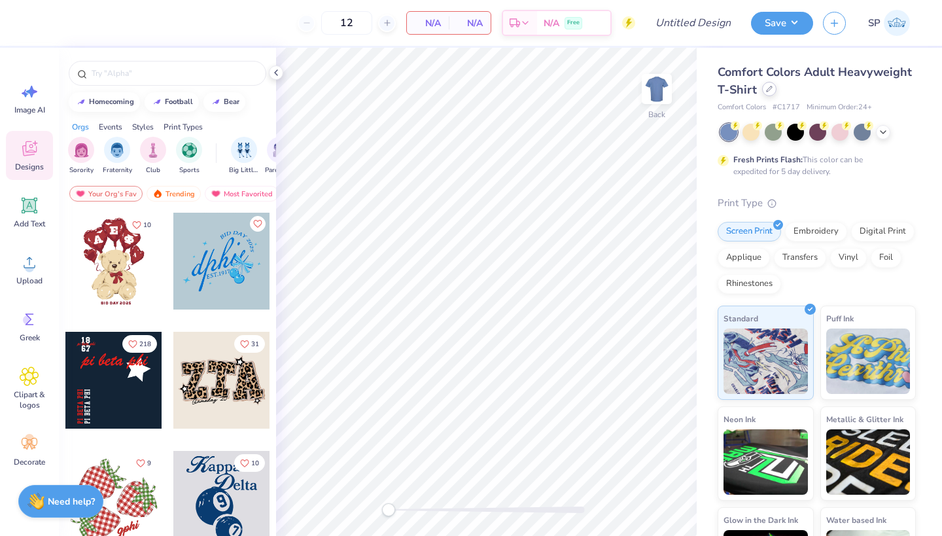
click at [764, 90] on div at bounding box center [769, 89] width 14 height 14
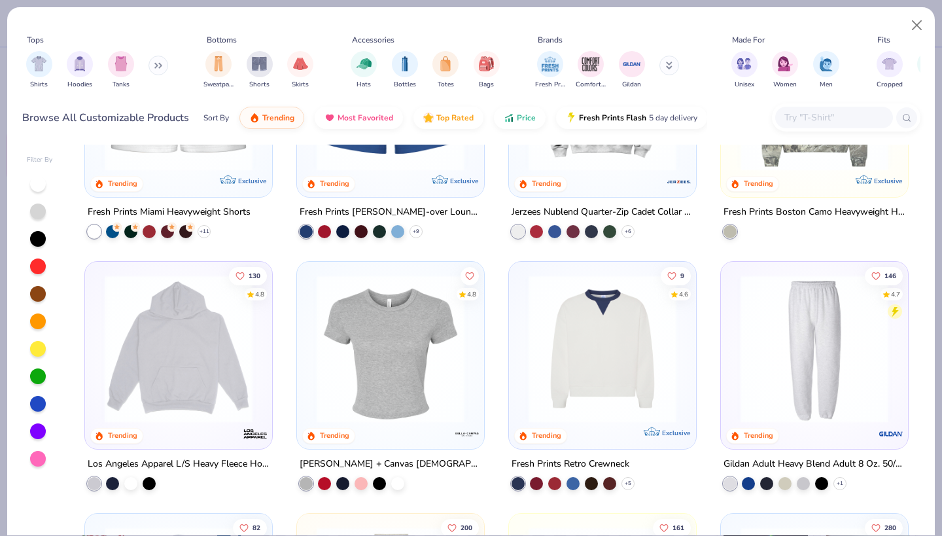
scroll to position [1163, 0]
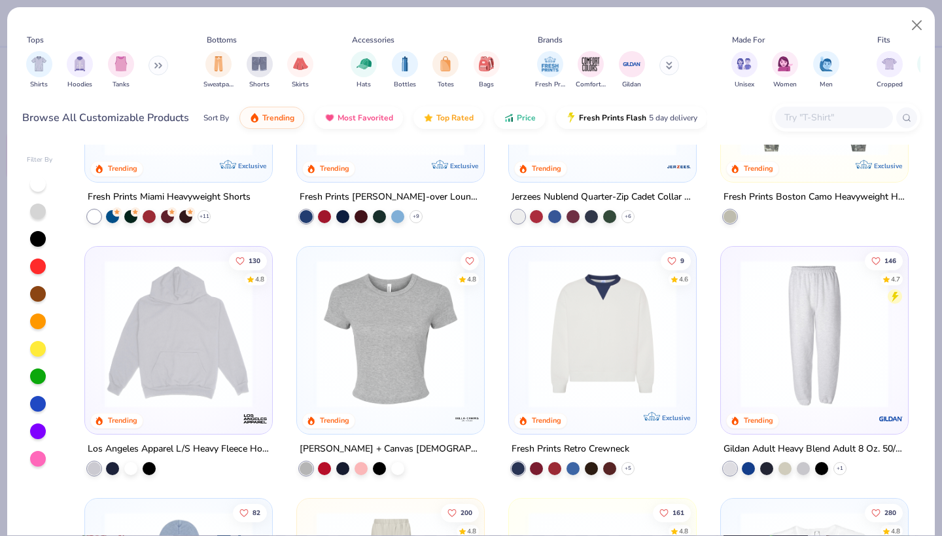
click at [436, 339] on img at bounding box center [390, 334] width 161 height 148
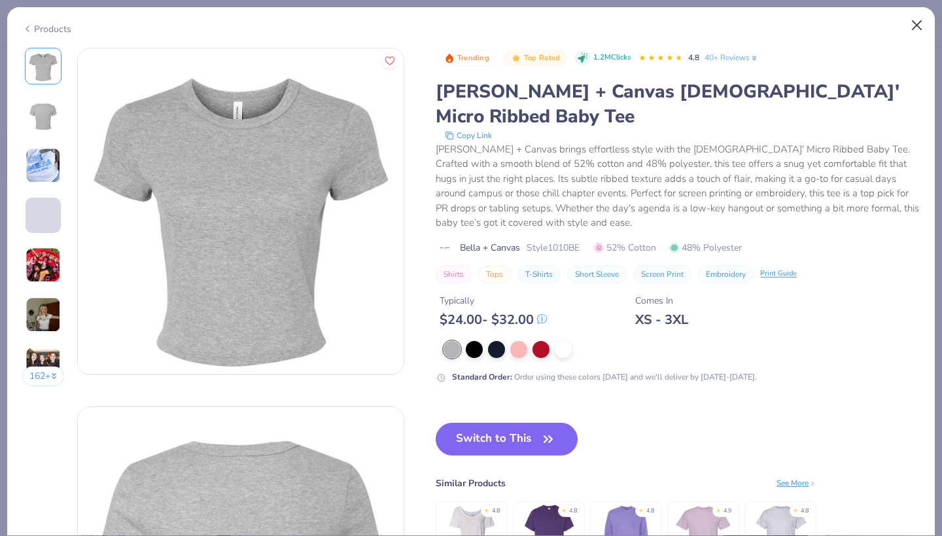
click at [917, 22] on button "Close" at bounding box center [916, 25] width 25 height 25
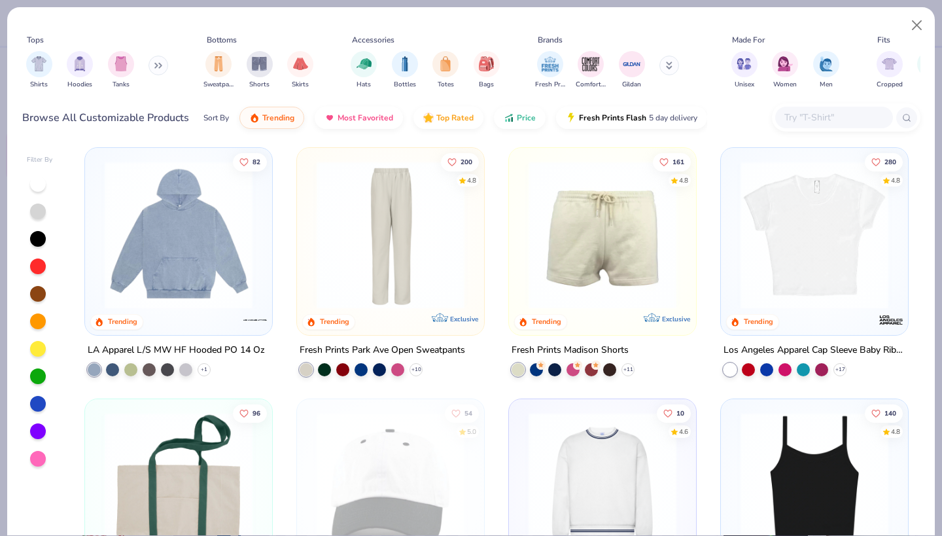
scroll to position [1515, 0]
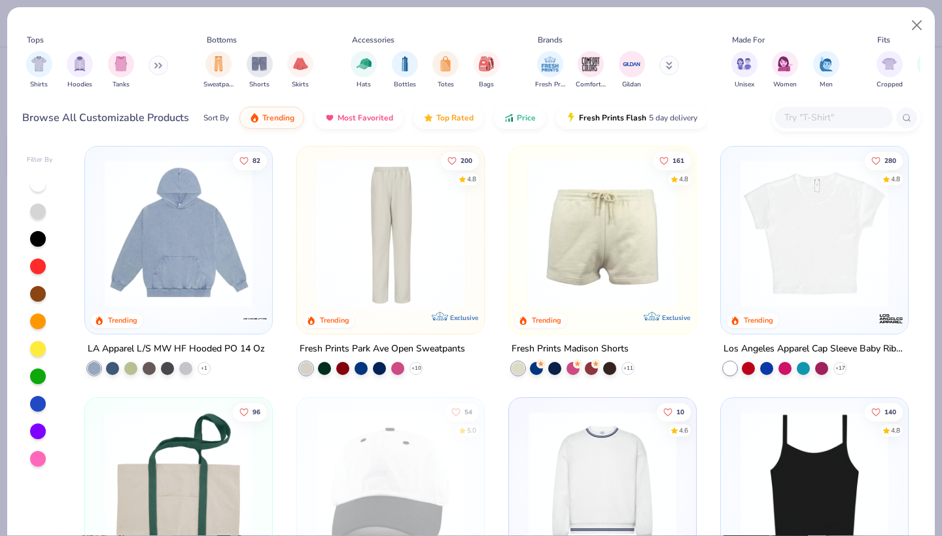
click at [797, 252] on img at bounding box center [814, 233] width 161 height 148
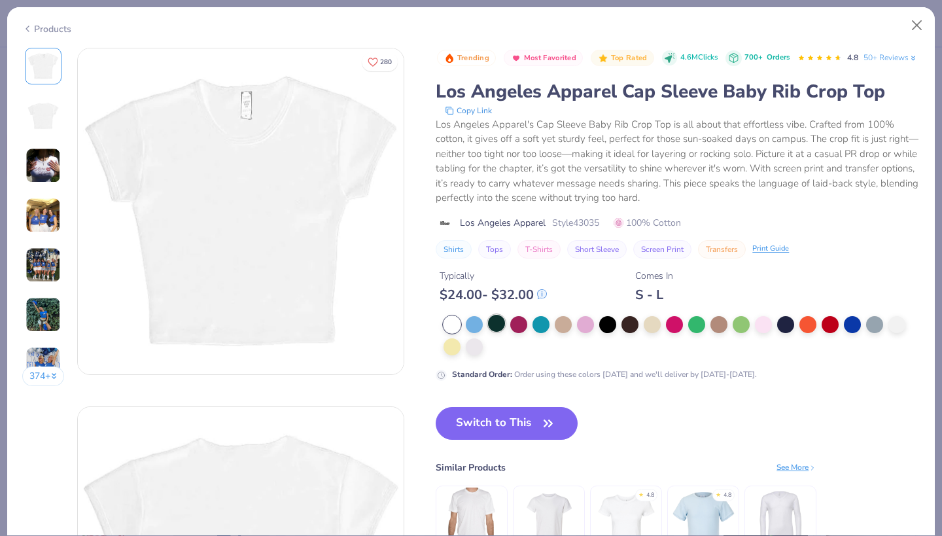
click at [494, 332] on div at bounding box center [496, 323] width 17 height 17
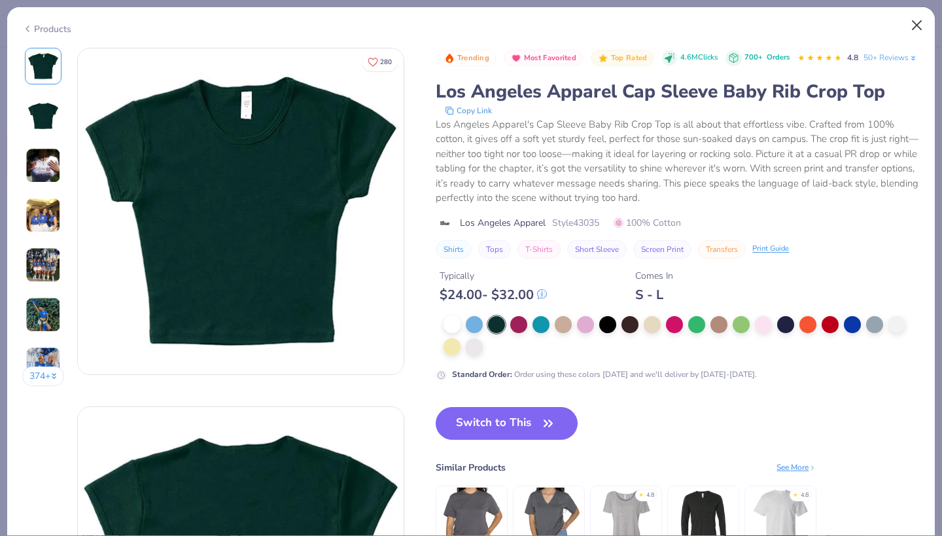
click at [916, 23] on button "Close" at bounding box center [916, 25] width 25 height 25
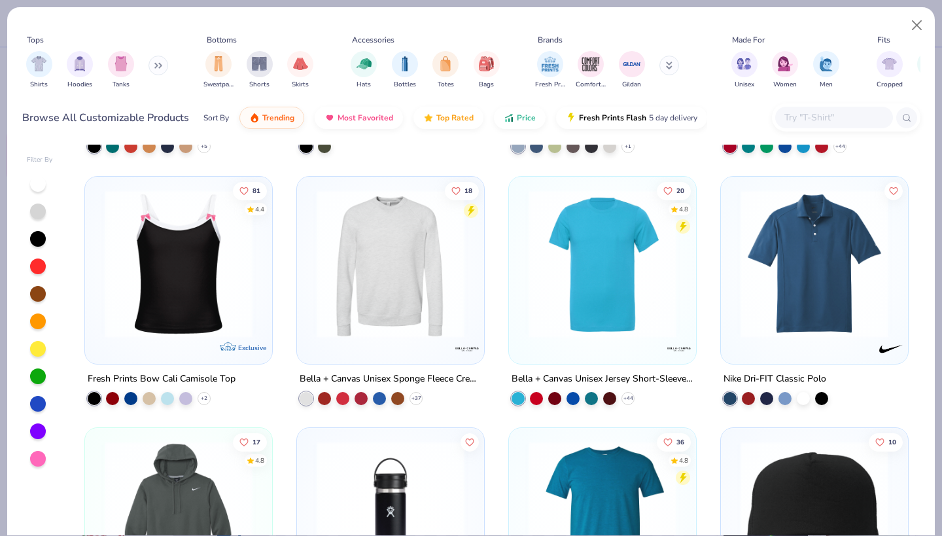
scroll to position [6526, 0]
